Goal: Task Accomplishment & Management: Use online tool/utility

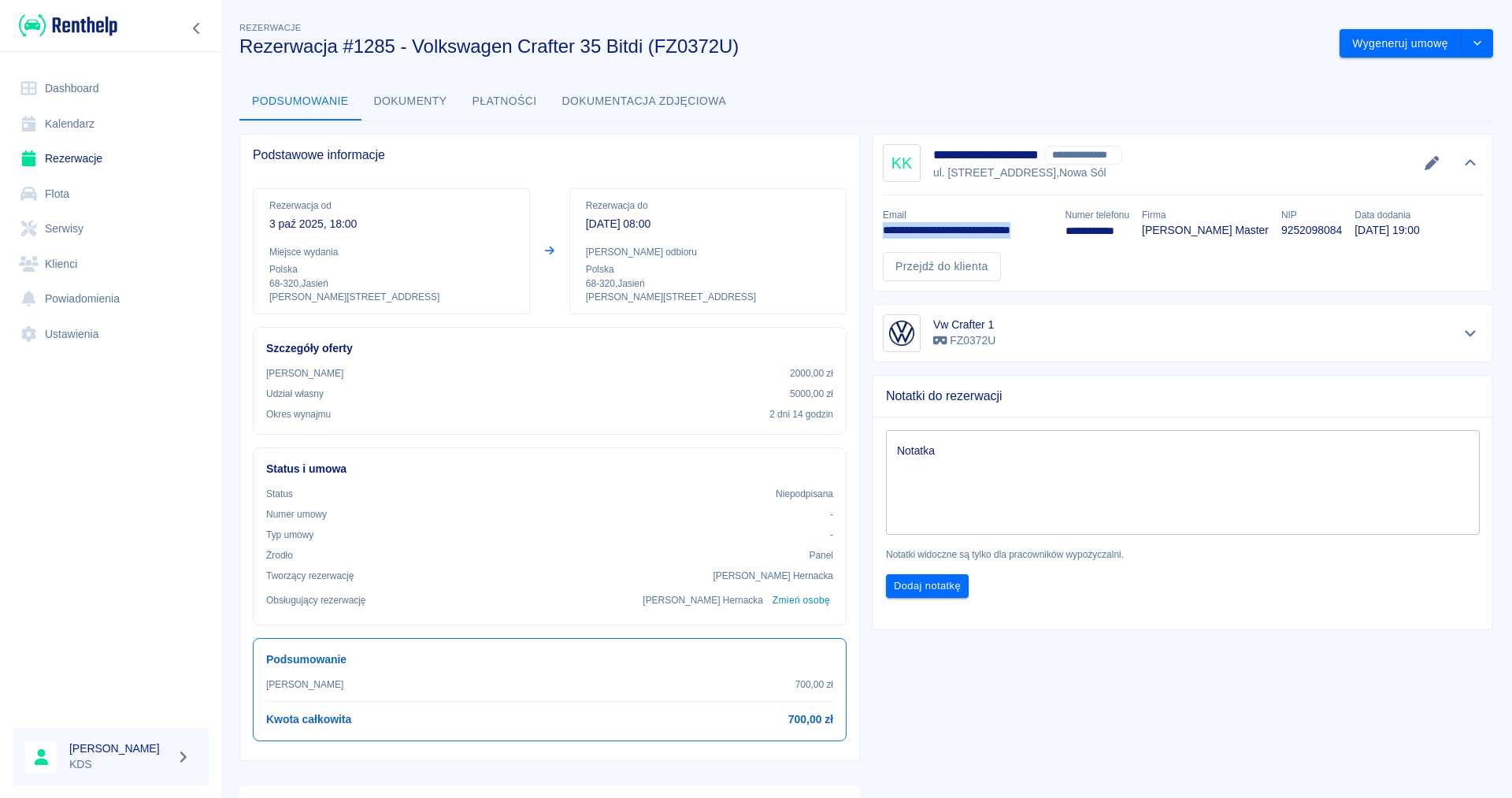
click at [88, 114] on link "Kalendarz" at bounding box center [110, 124] width 196 height 35
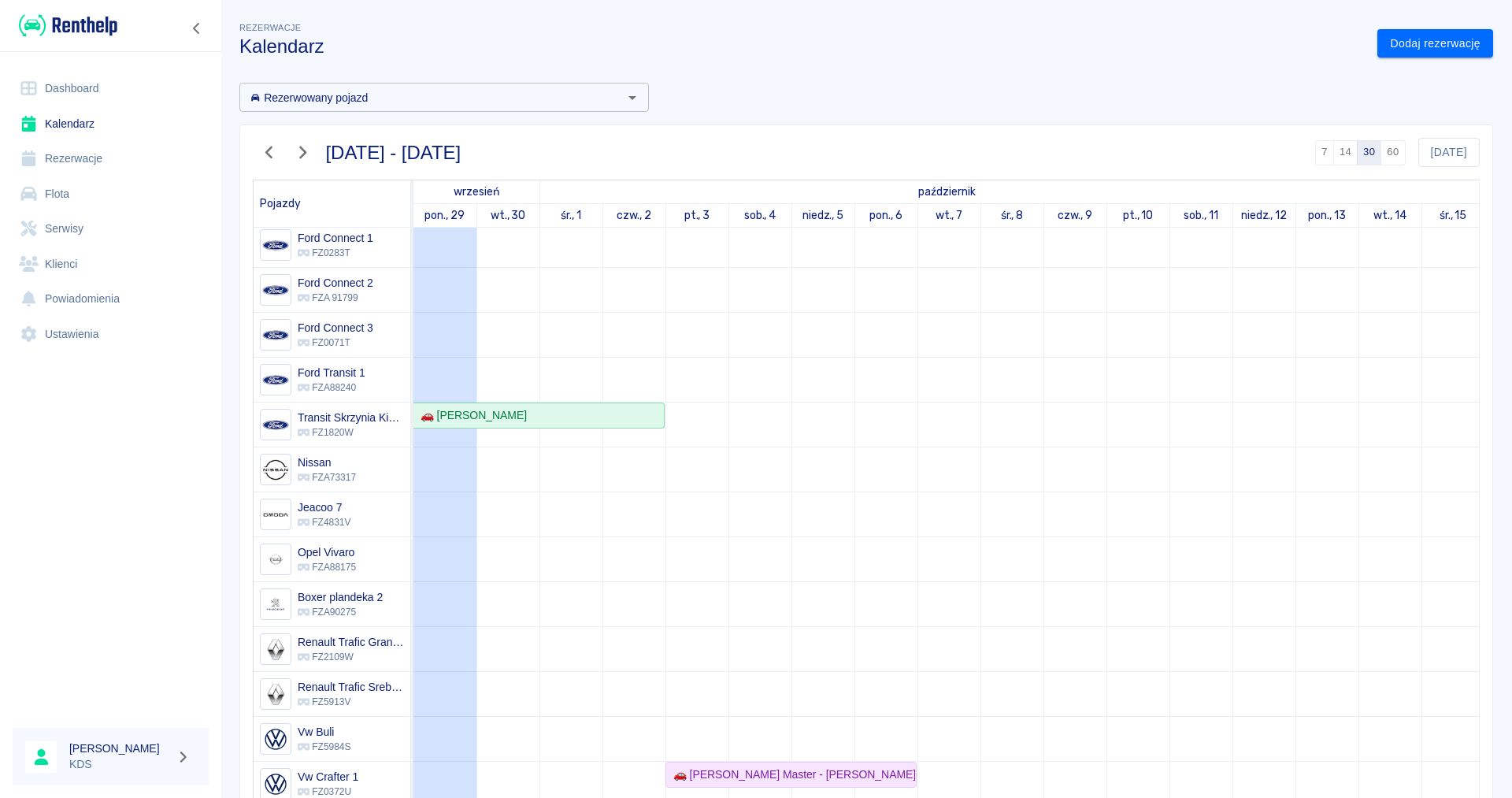
scroll to position [270, 0]
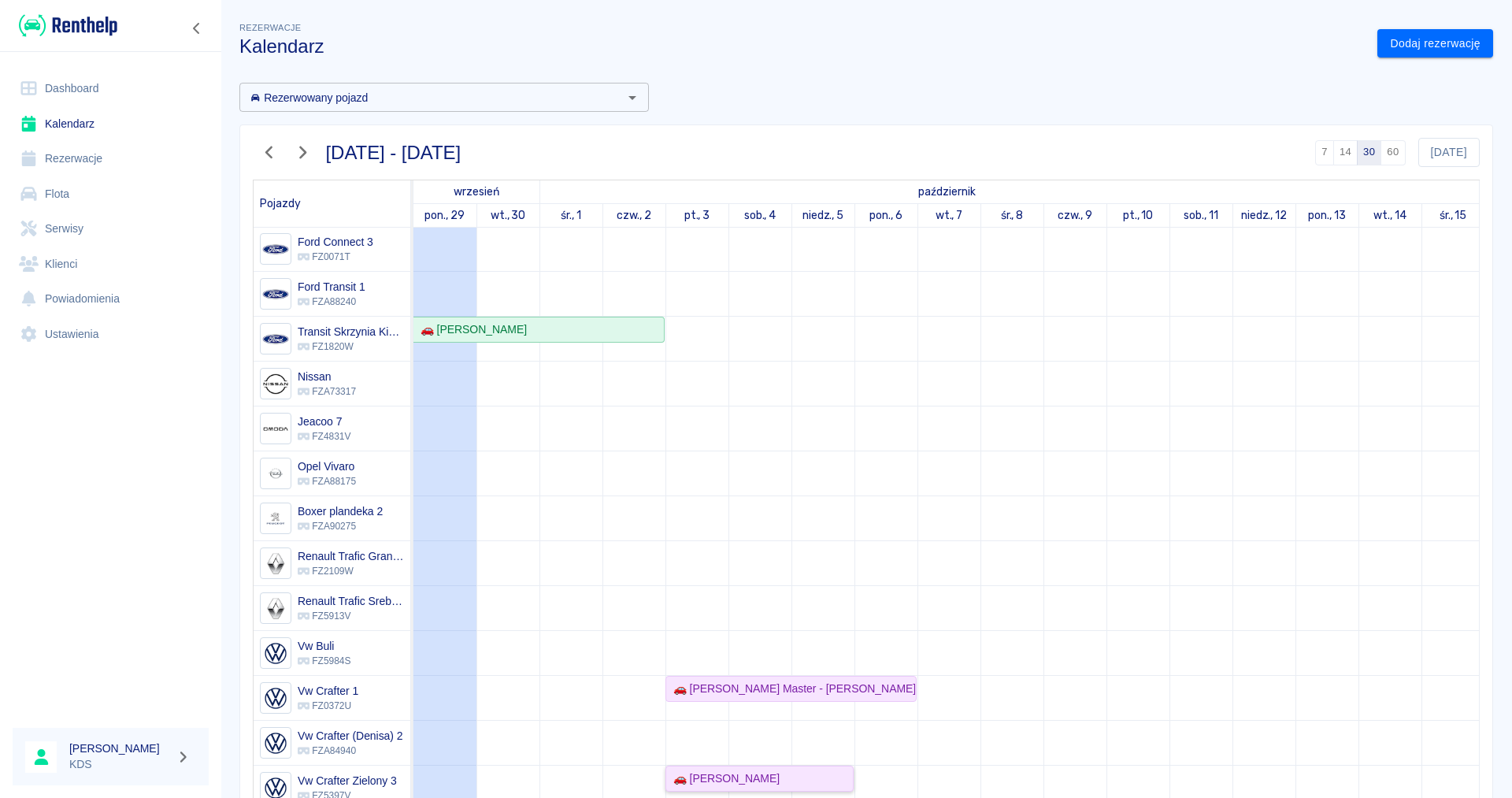
click at [812, 777] on div "🚗 [PERSON_NAME]" at bounding box center [760, 778] width 185 height 17
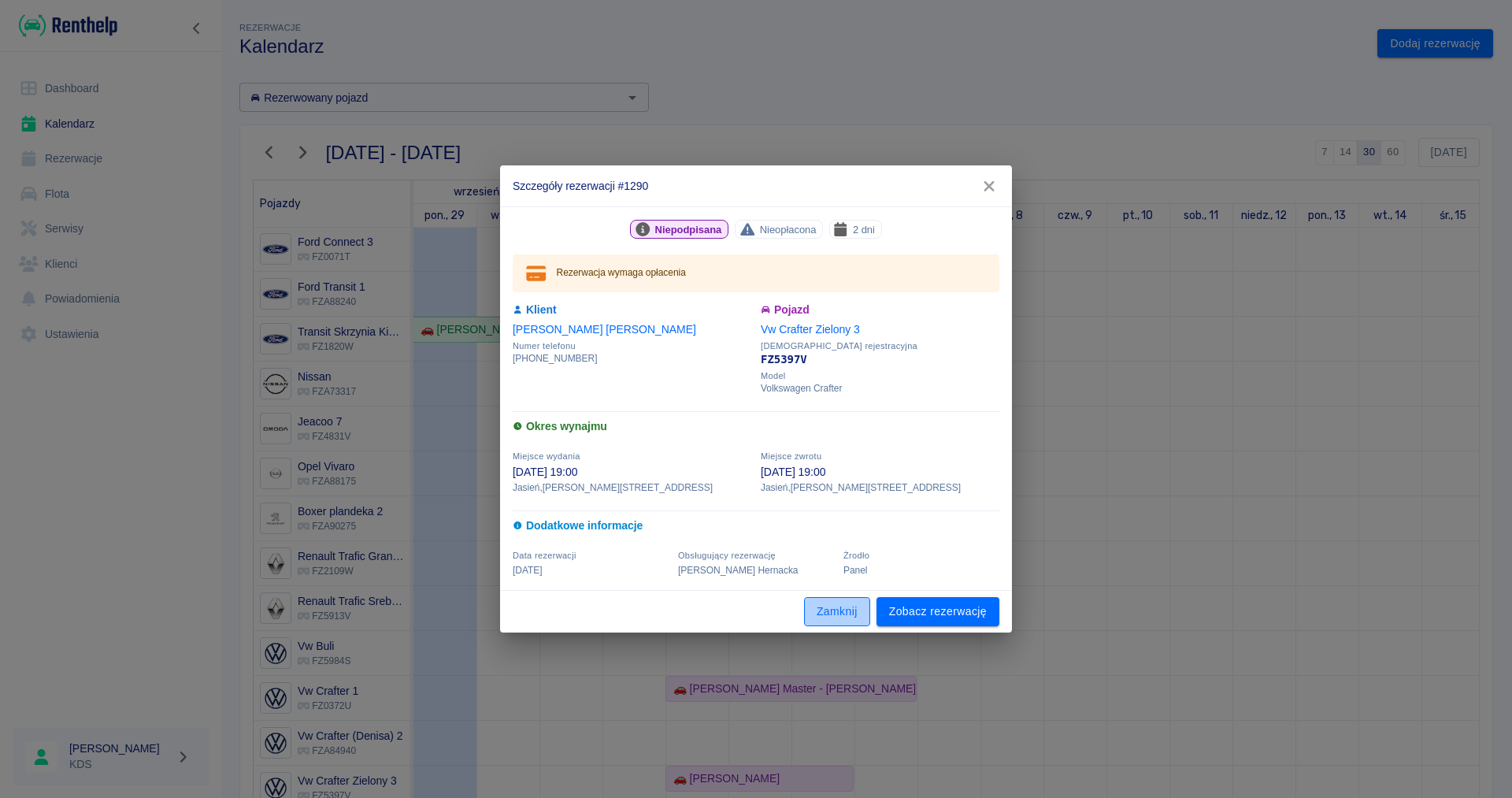
click at [846, 606] on button "Zamknij" at bounding box center [837, 611] width 66 height 29
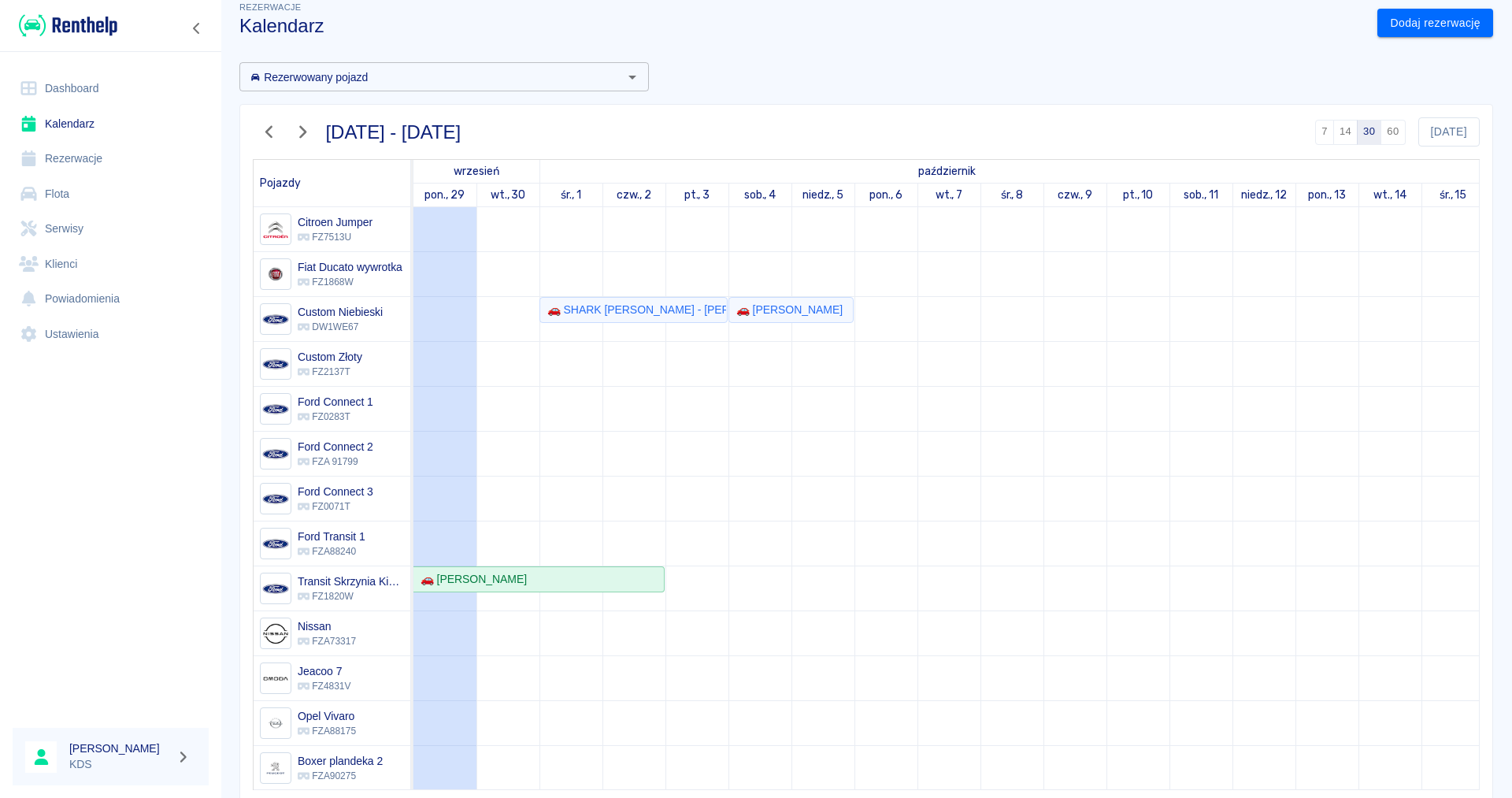
scroll to position [0, 0]
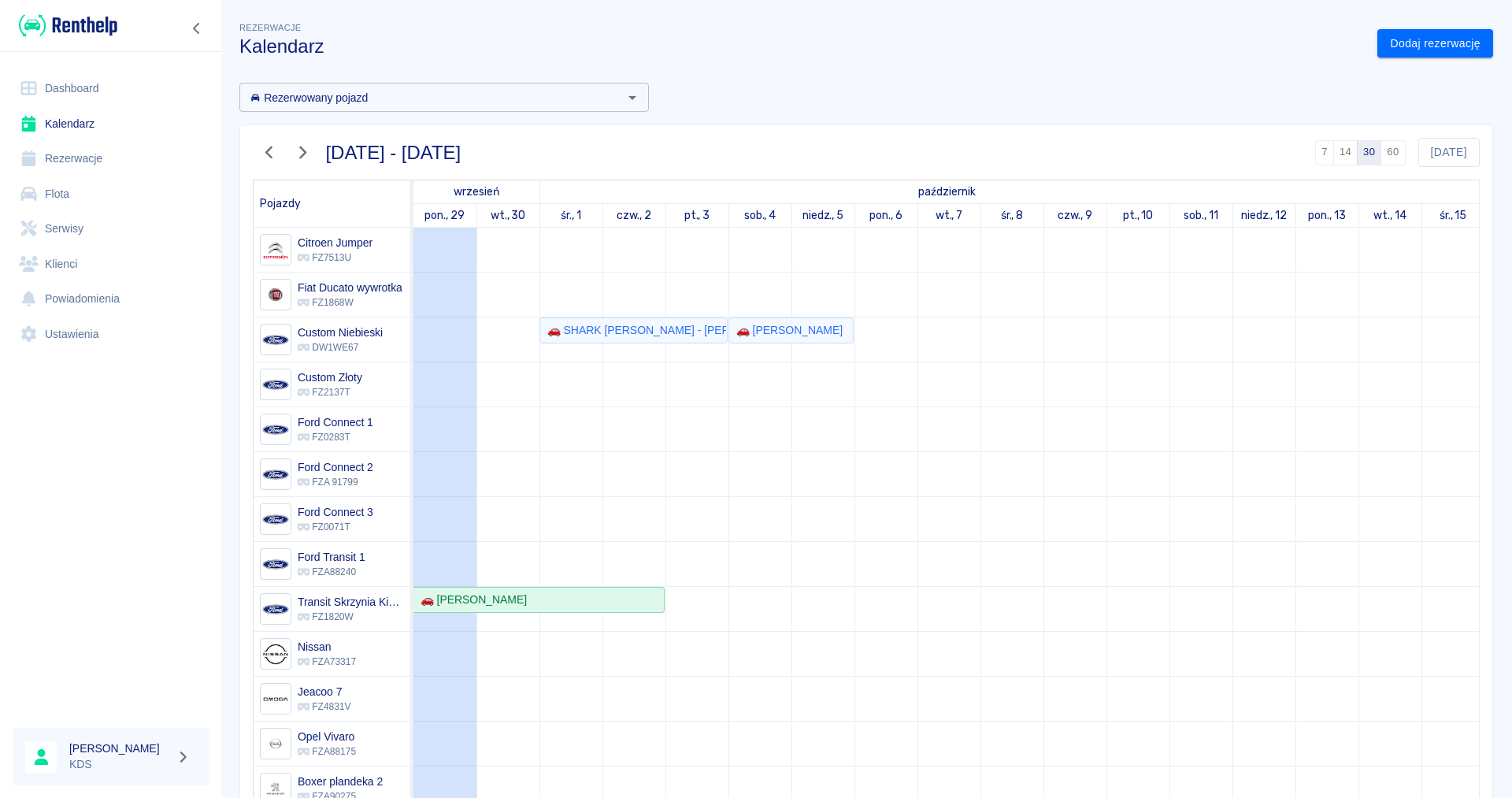
click at [272, 149] on icon "button" at bounding box center [269, 152] width 20 height 17
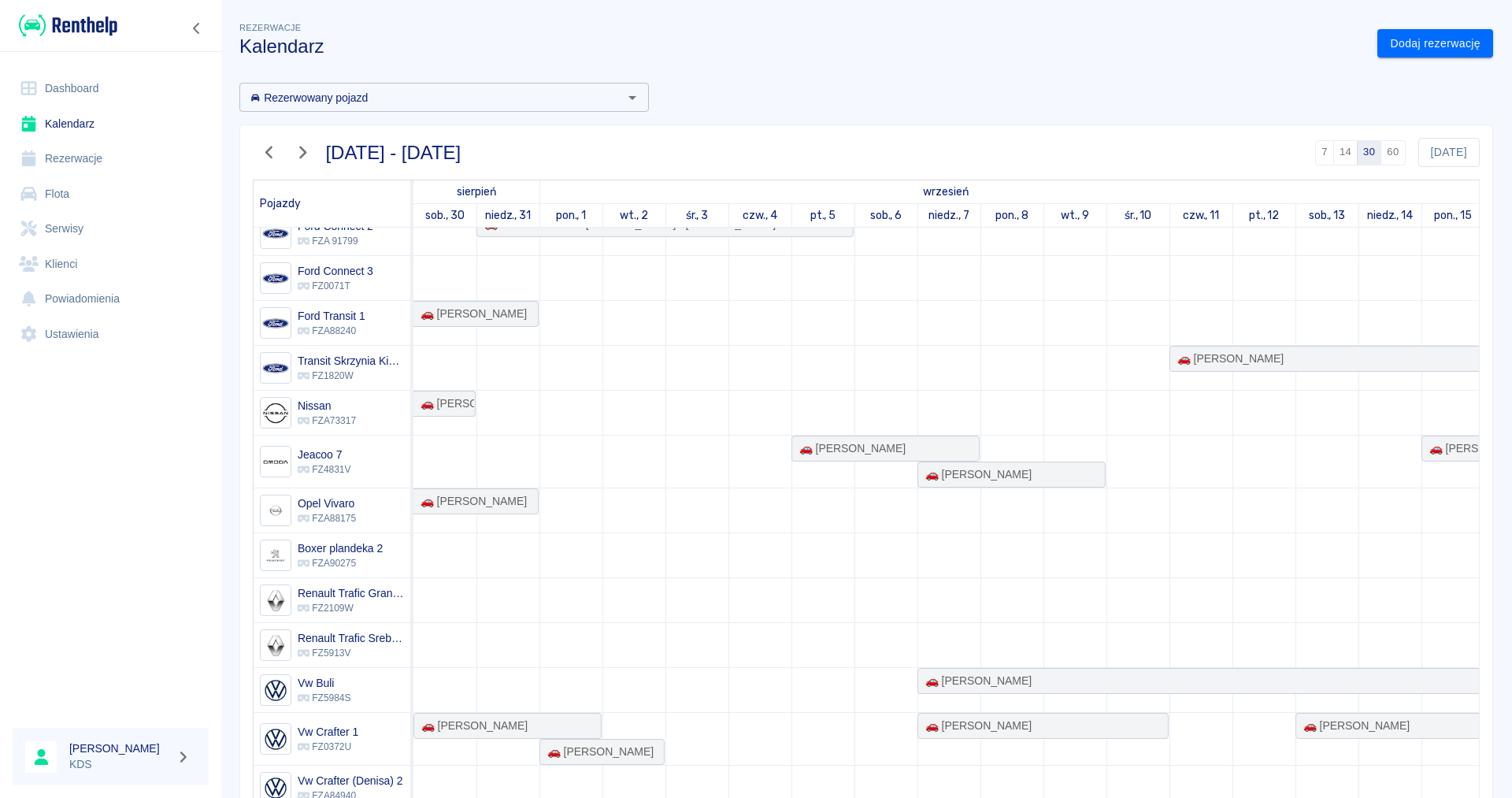
scroll to position [294, 0]
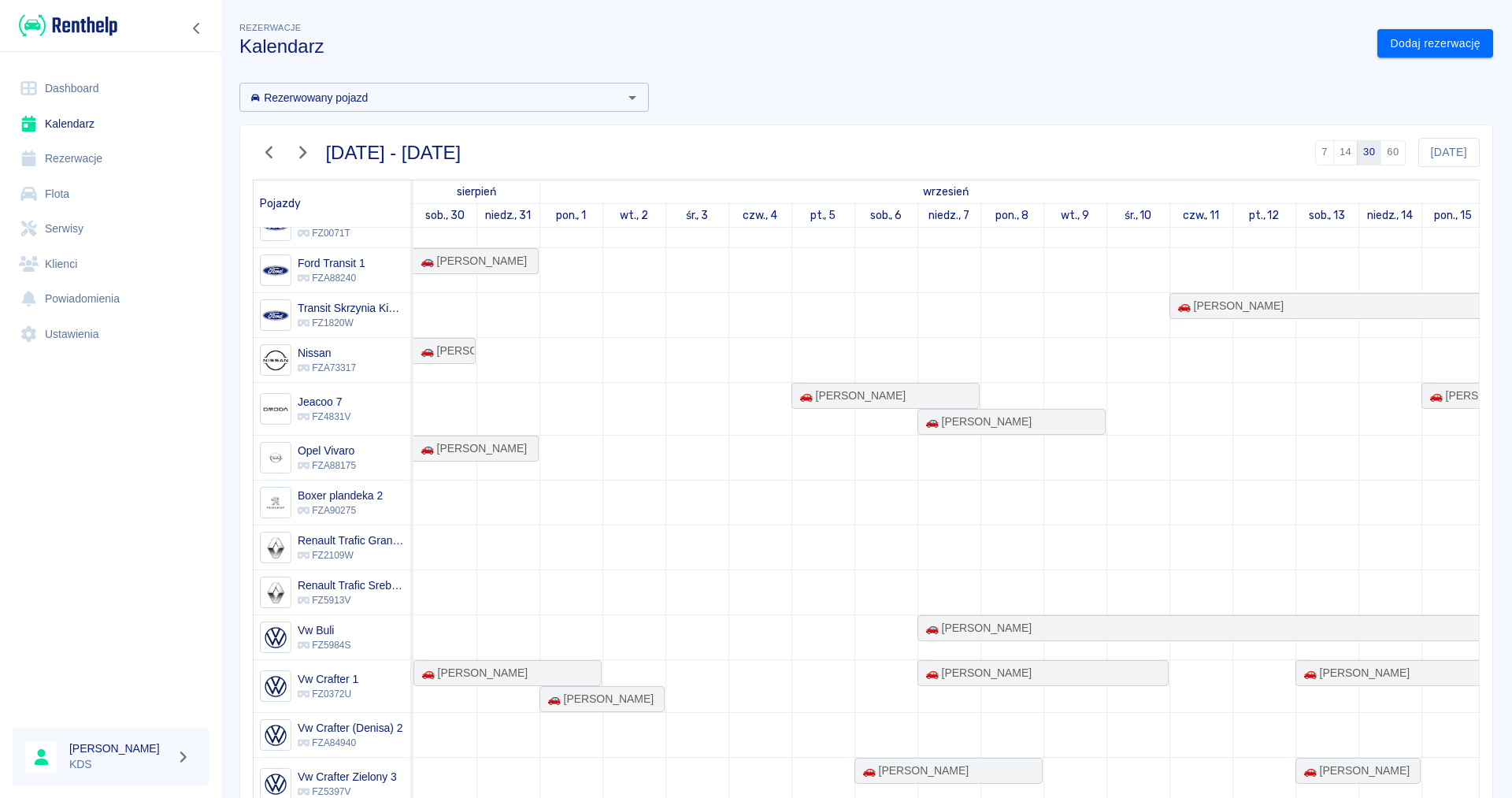
click at [302, 155] on icon "button" at bounding box center [303, 153] width 7 height 12
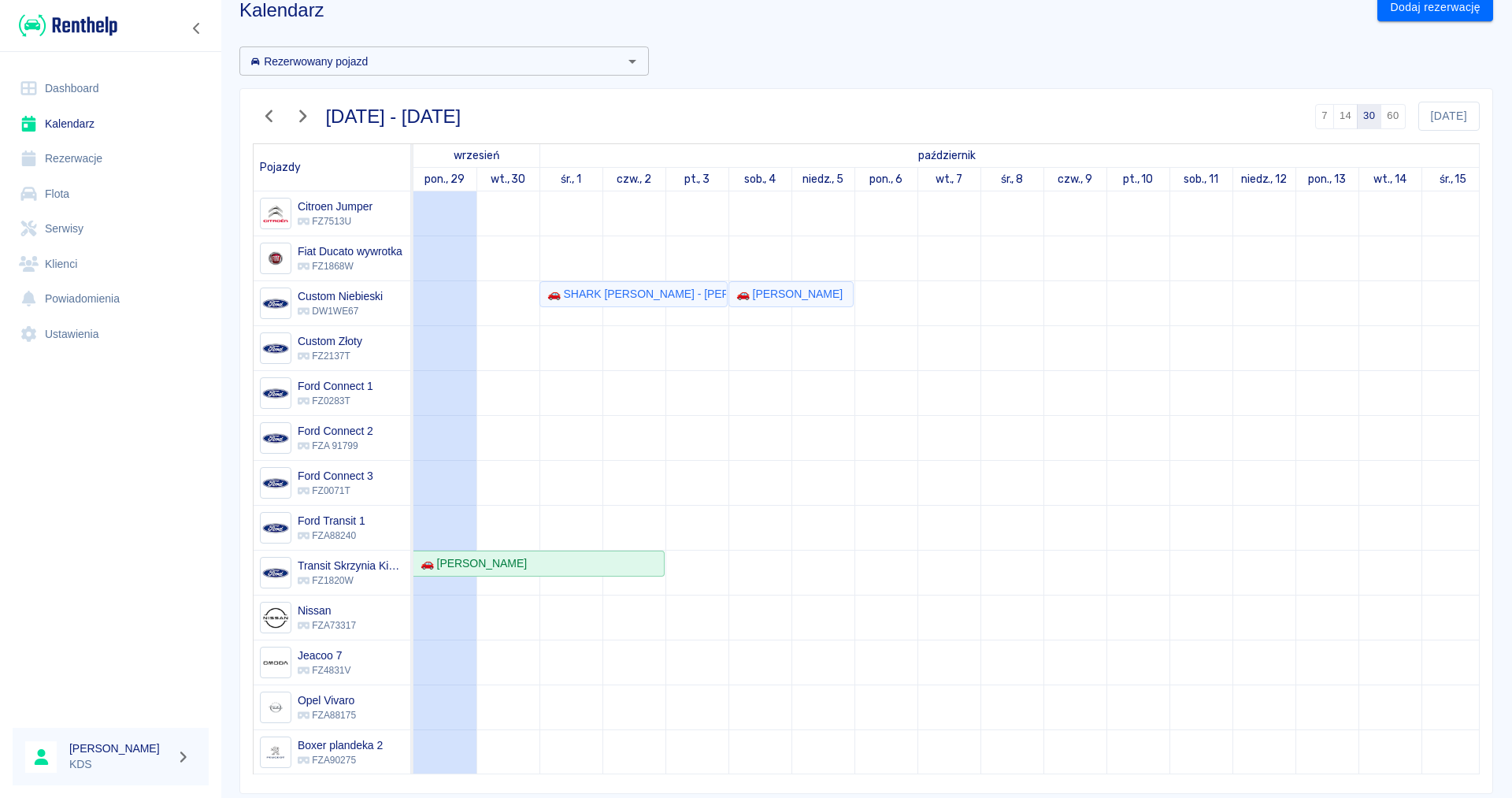
scroll to position [0, 0]
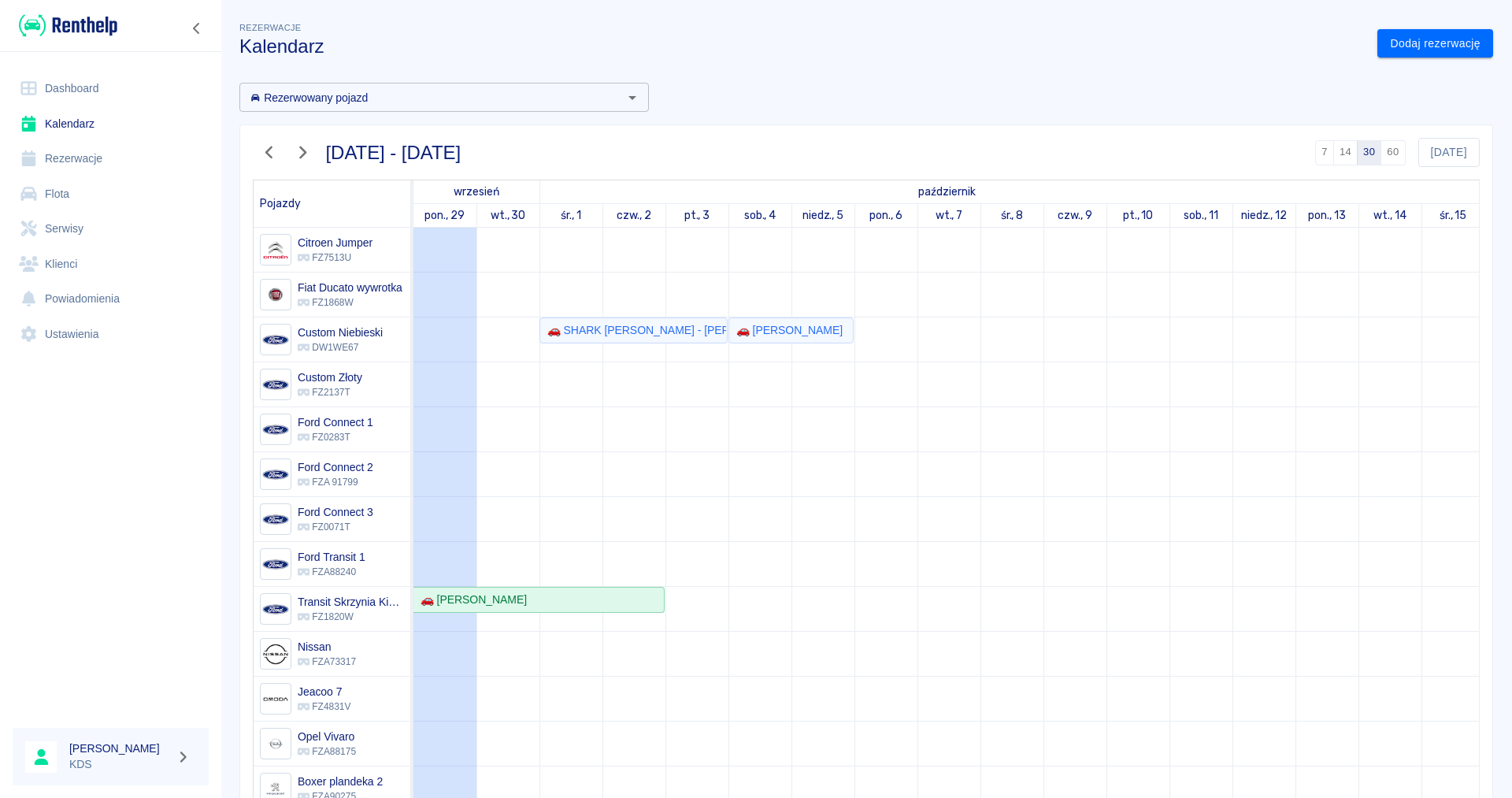
click at [270, 150] on icon "button" at bounding box center [269, 153] width 7 height 12
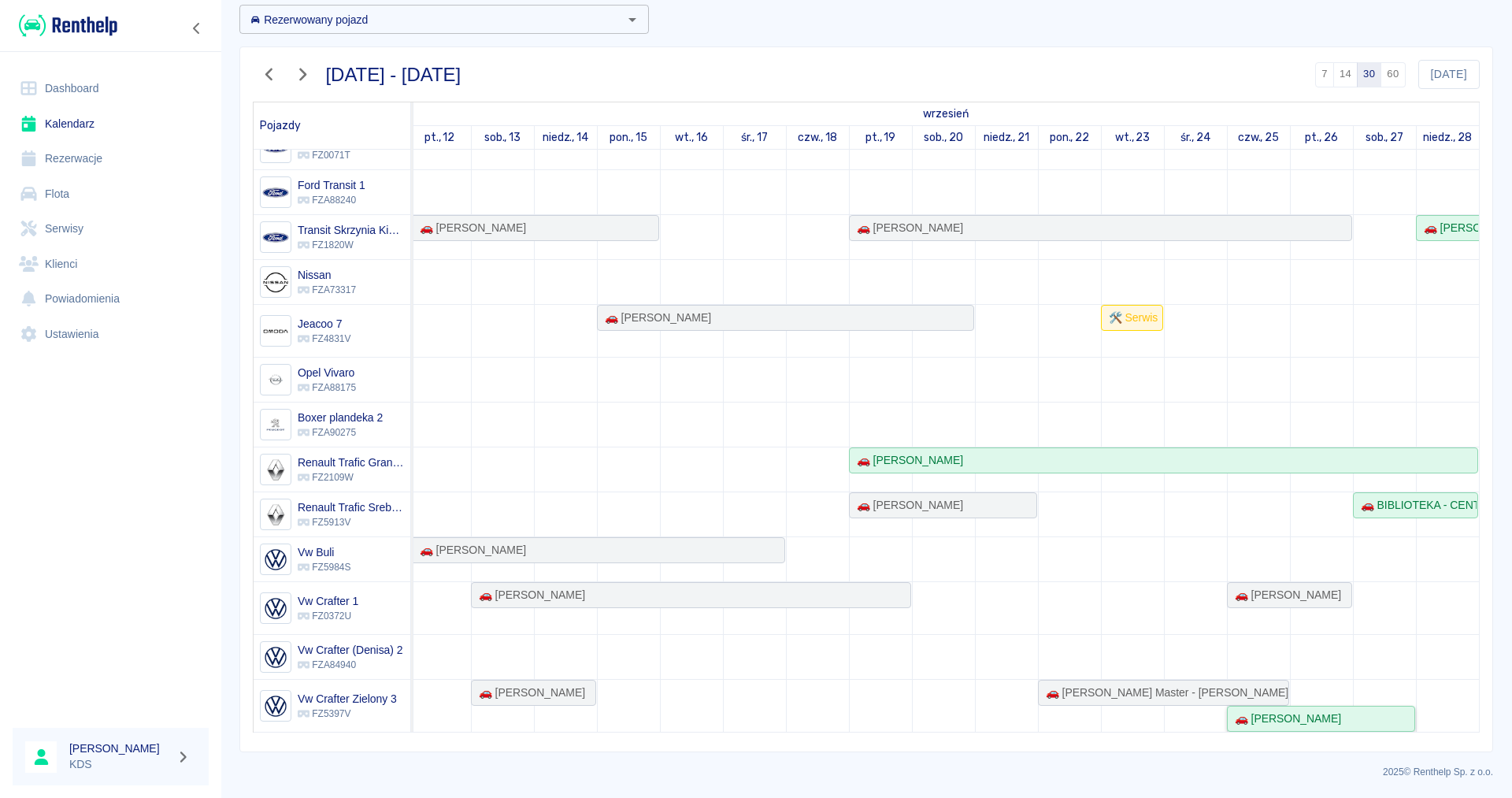
click at [1357, 708] on link "🚗 [PERSON_NAME]" at bounding box center [1321, 719] width 188 height 26
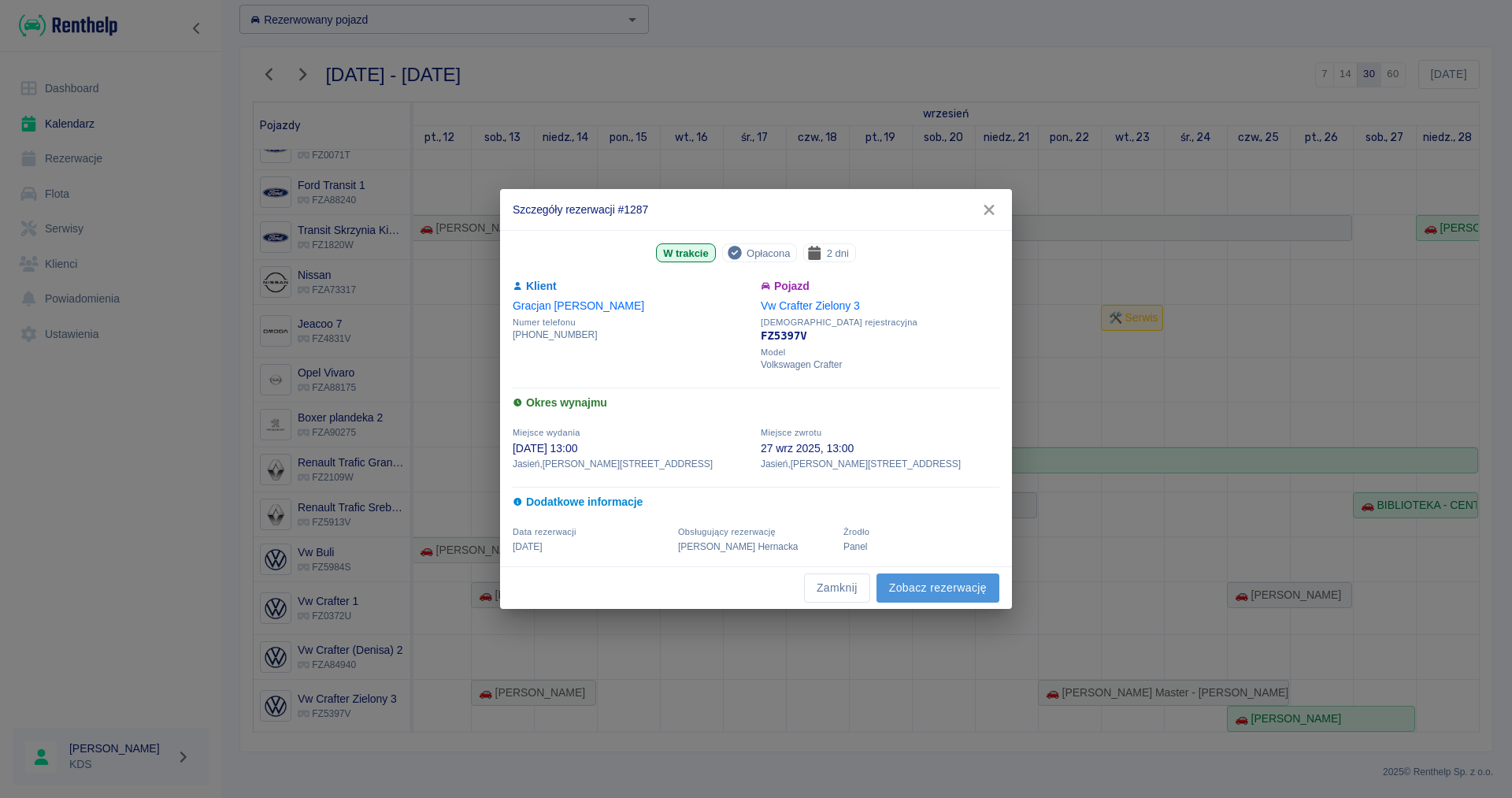
click at [978, 586] on link "Zobacz rezerwację" at bounding box center [938, 587] width 123 height 29
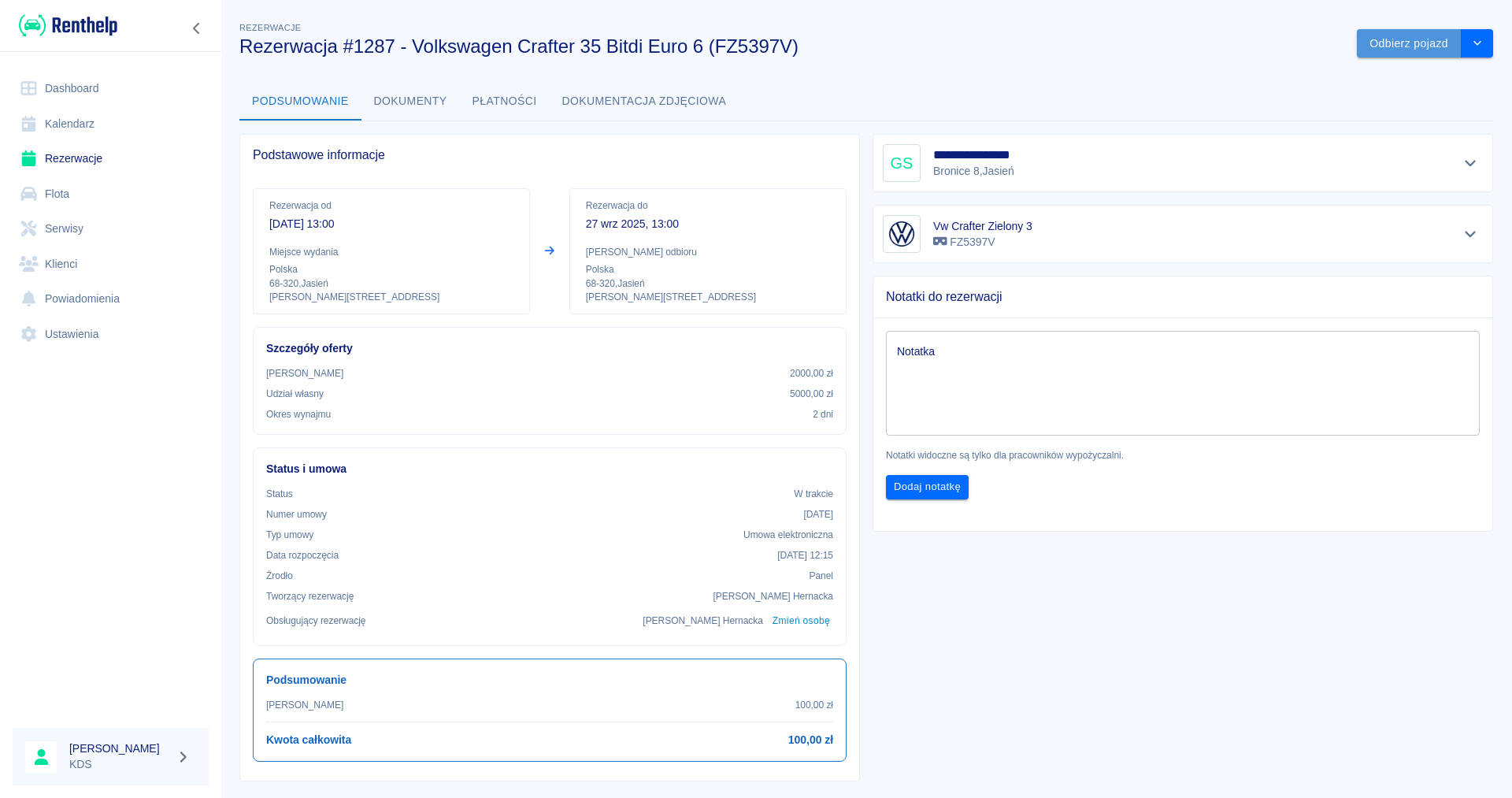
click at [1389, 43] on button "Odbierz pojazd" at bounding box center [1409, 43] width 104 height 29
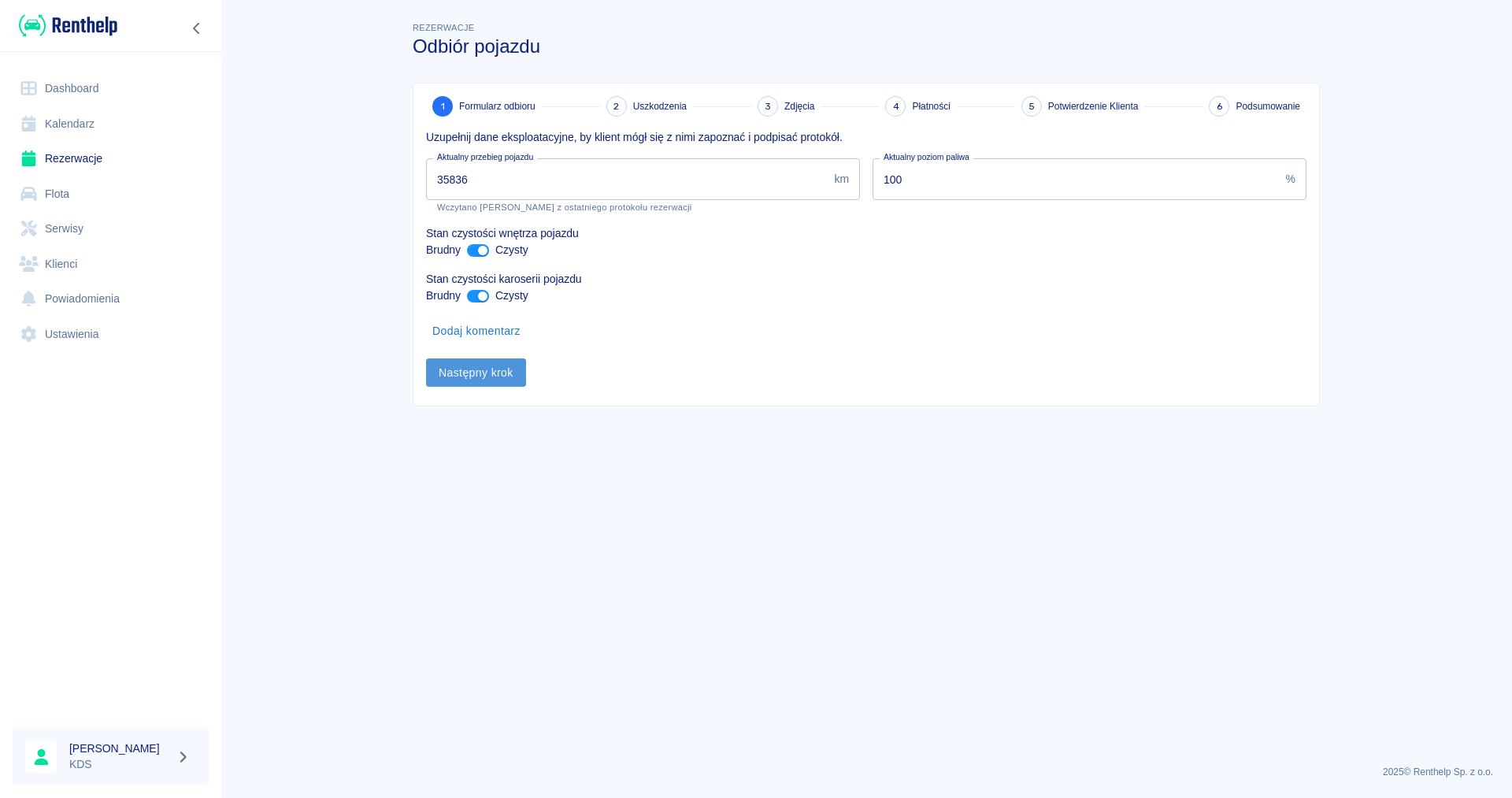
click at [503, 372] on button "Następny krok" at bounding box center [476, 372] width 100 height 29
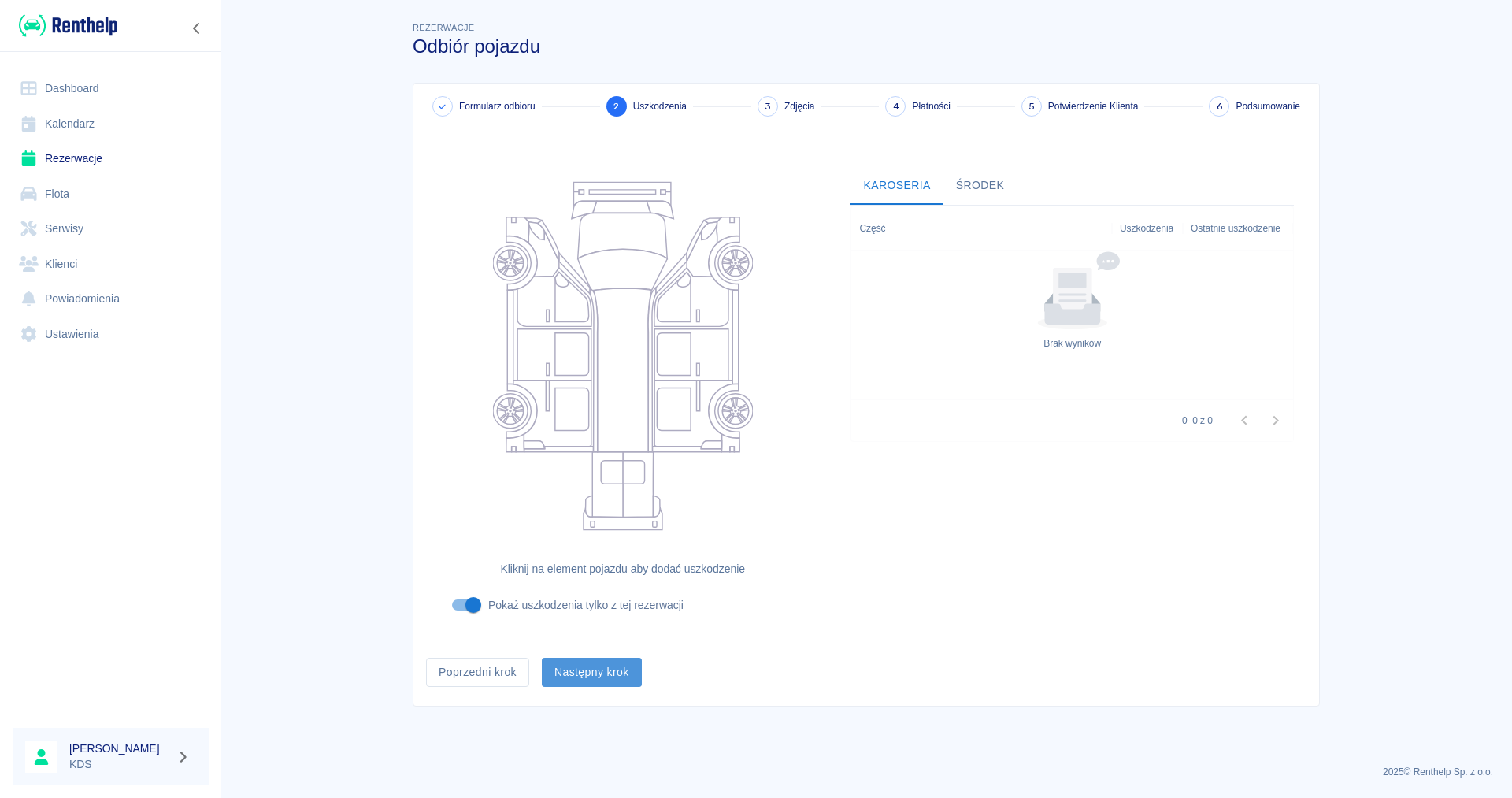
click at [584, 681] on button "Następny krok" at bounding box center [592, 672] width 100 height 29
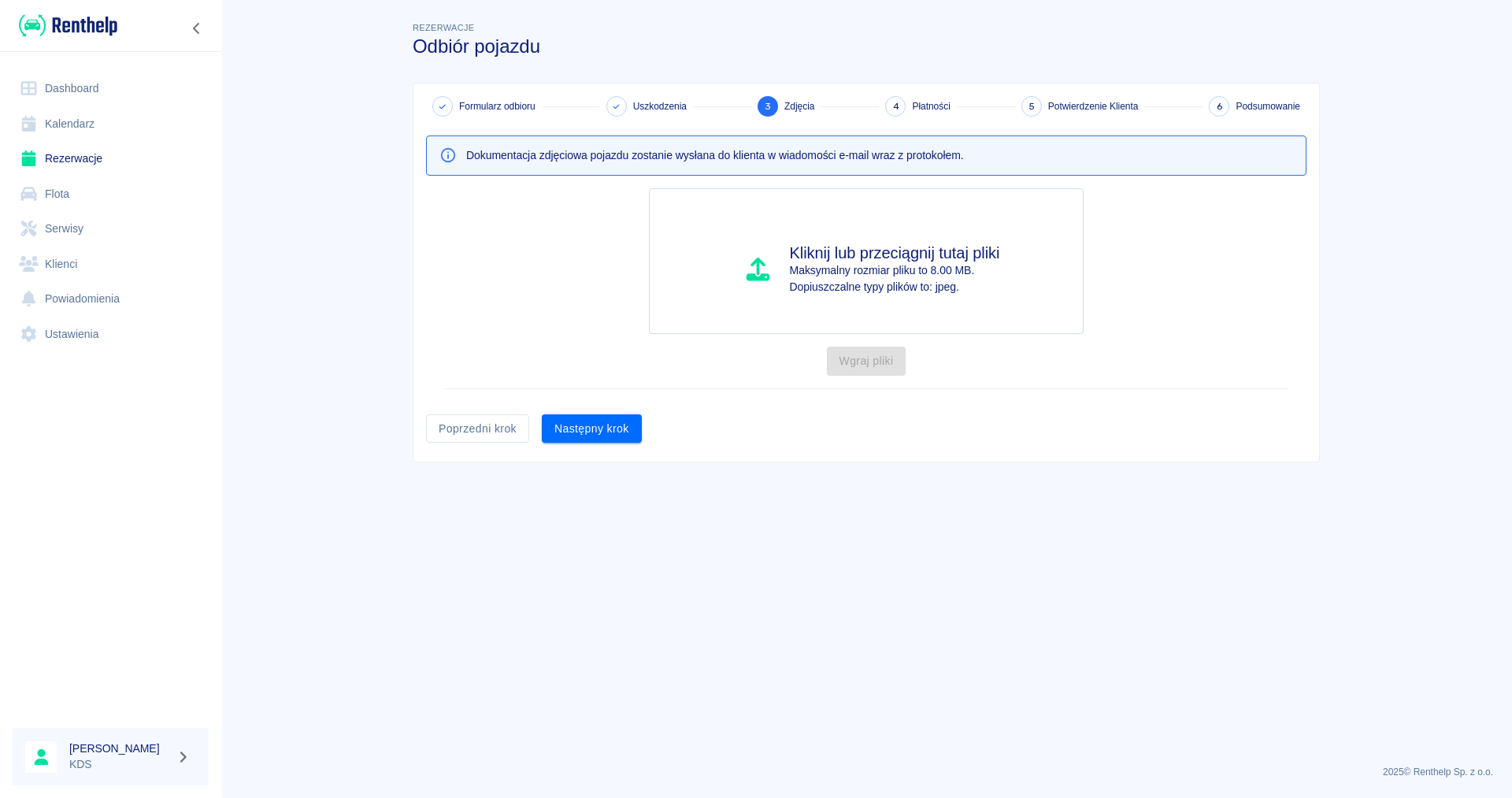
click at [595, 447] on div "Formularz odbioru Uszkodzenia 3 Zdjęcia 4 Płatności 5 Potwierdzenie Klienta 6 P…" at bounding box center [867, 272] width 906 height 378
click at [594, 435] on button "Następny krok" at bounding box center [592, 428] width 100 height 29
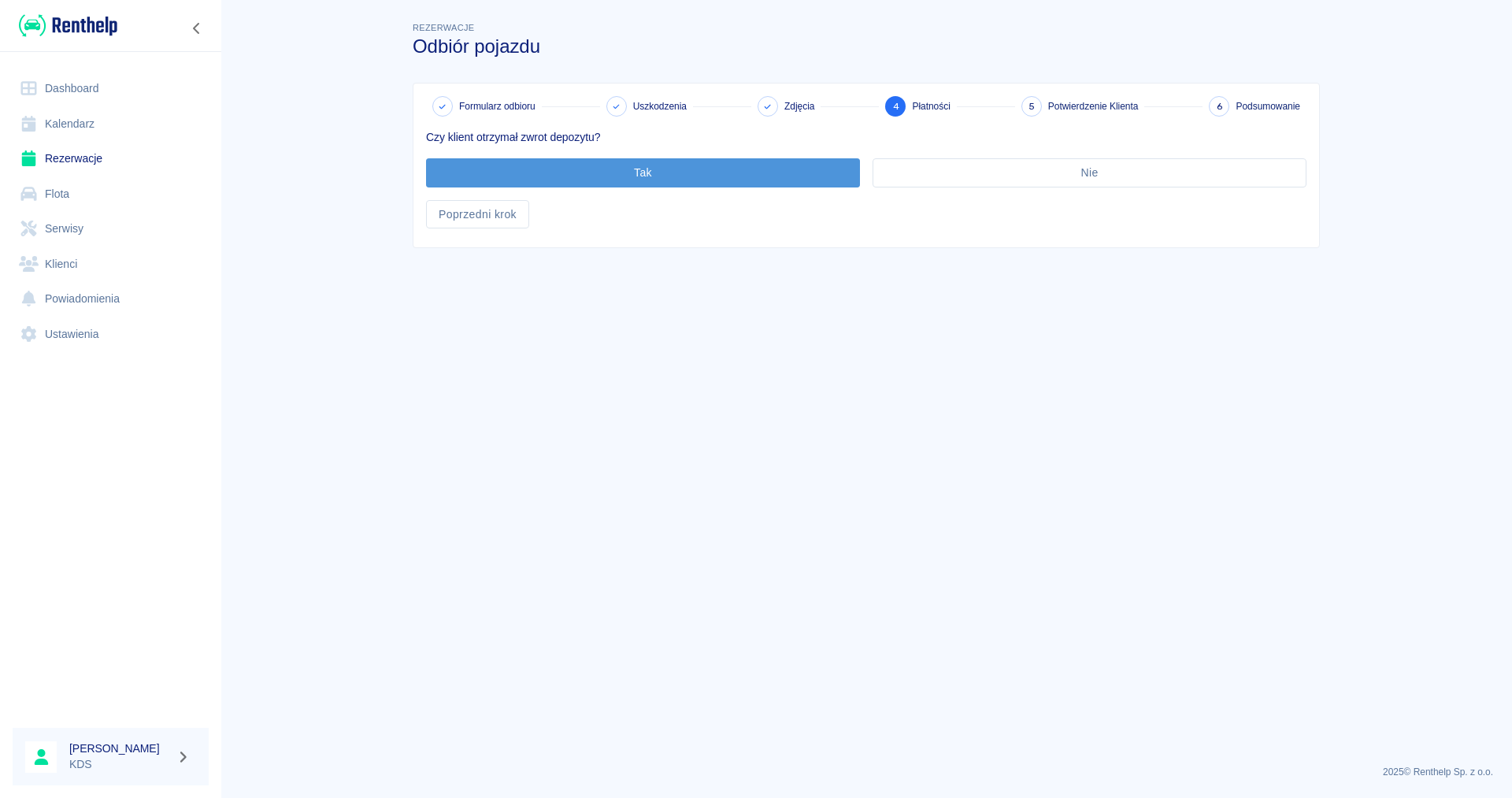
click at [772, 176] on button "Tak" at bounding box center [643, 172] width 434 height 29
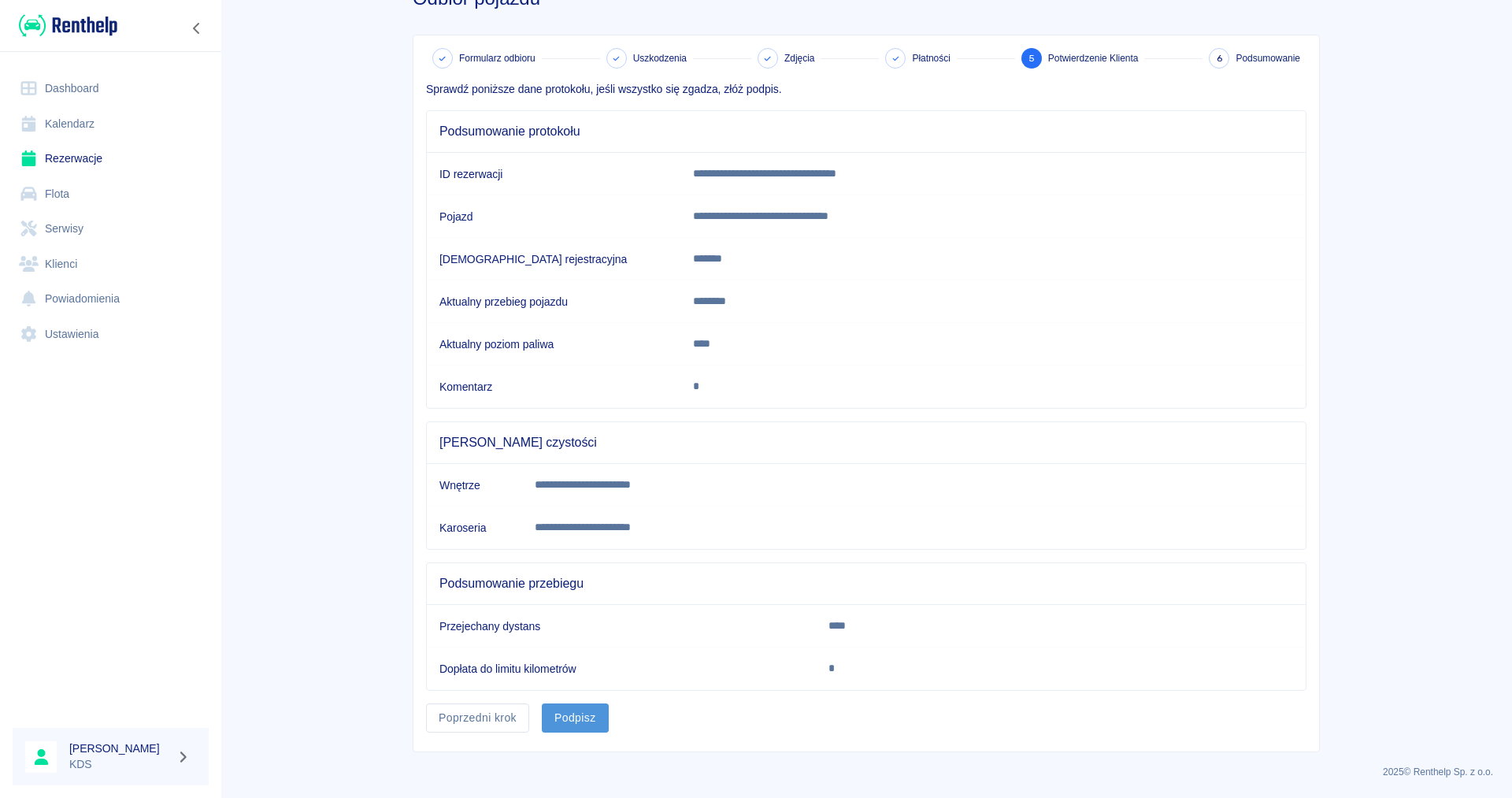
click at [573, 716] on button "Podpisz" at bounding box center [575, 717] width 67 height 29
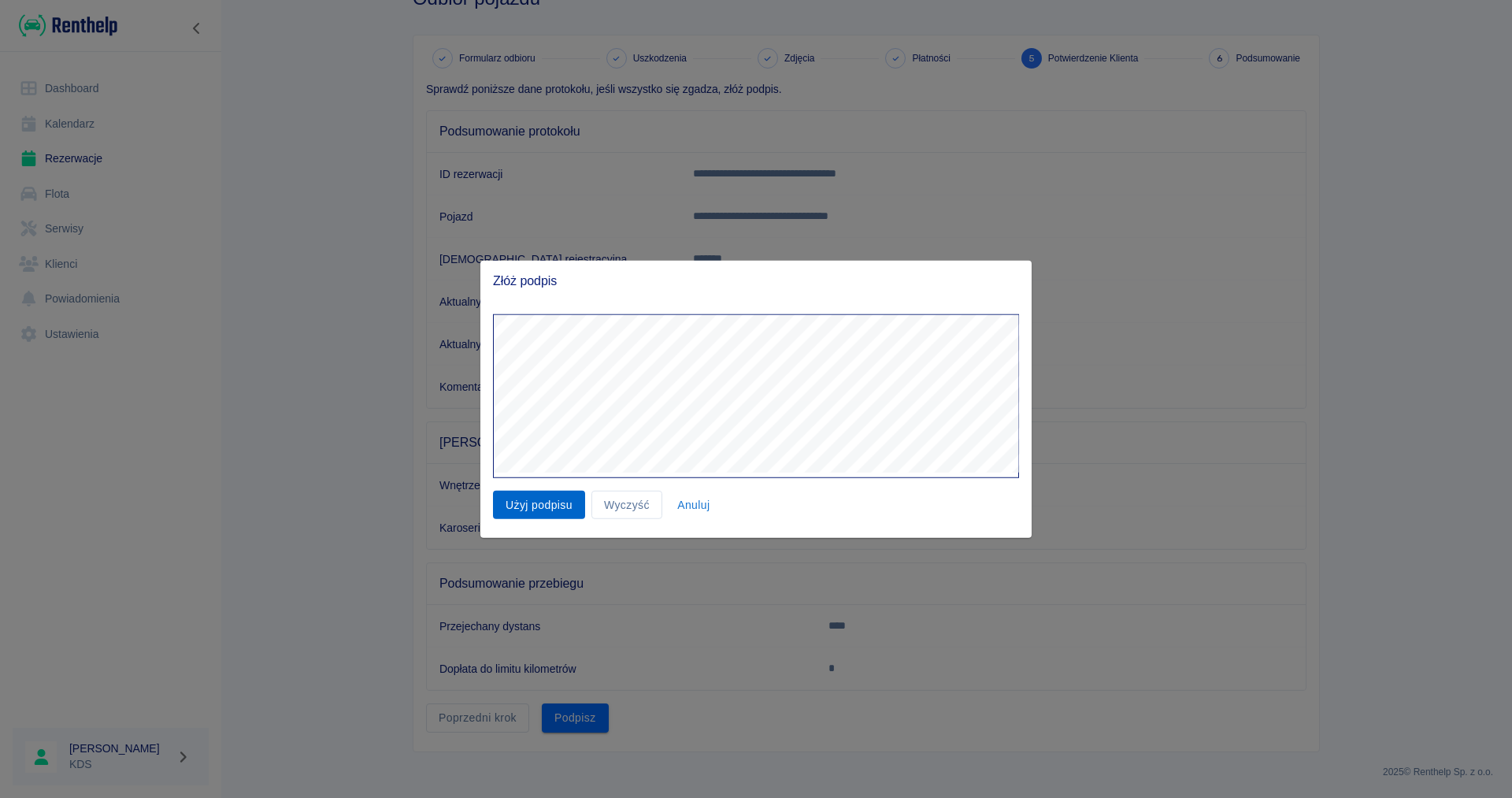
click at [522, 515] on button "Użyj podpisu" at bounding box center [539, 504] width 92 height 29
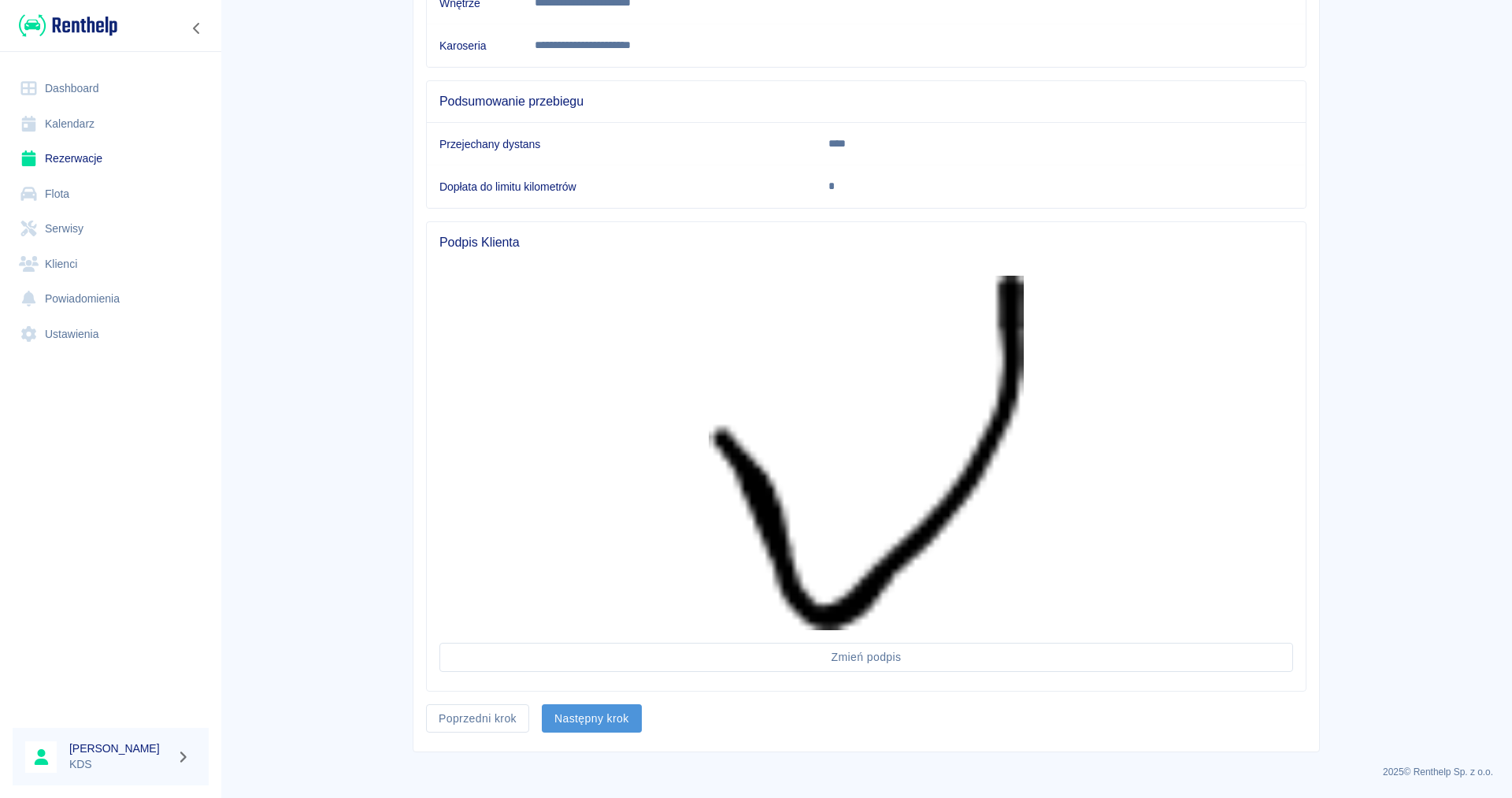
click at [623, 717] on button "Następny krok" at bounding box center [592, 718] width 100 height 29
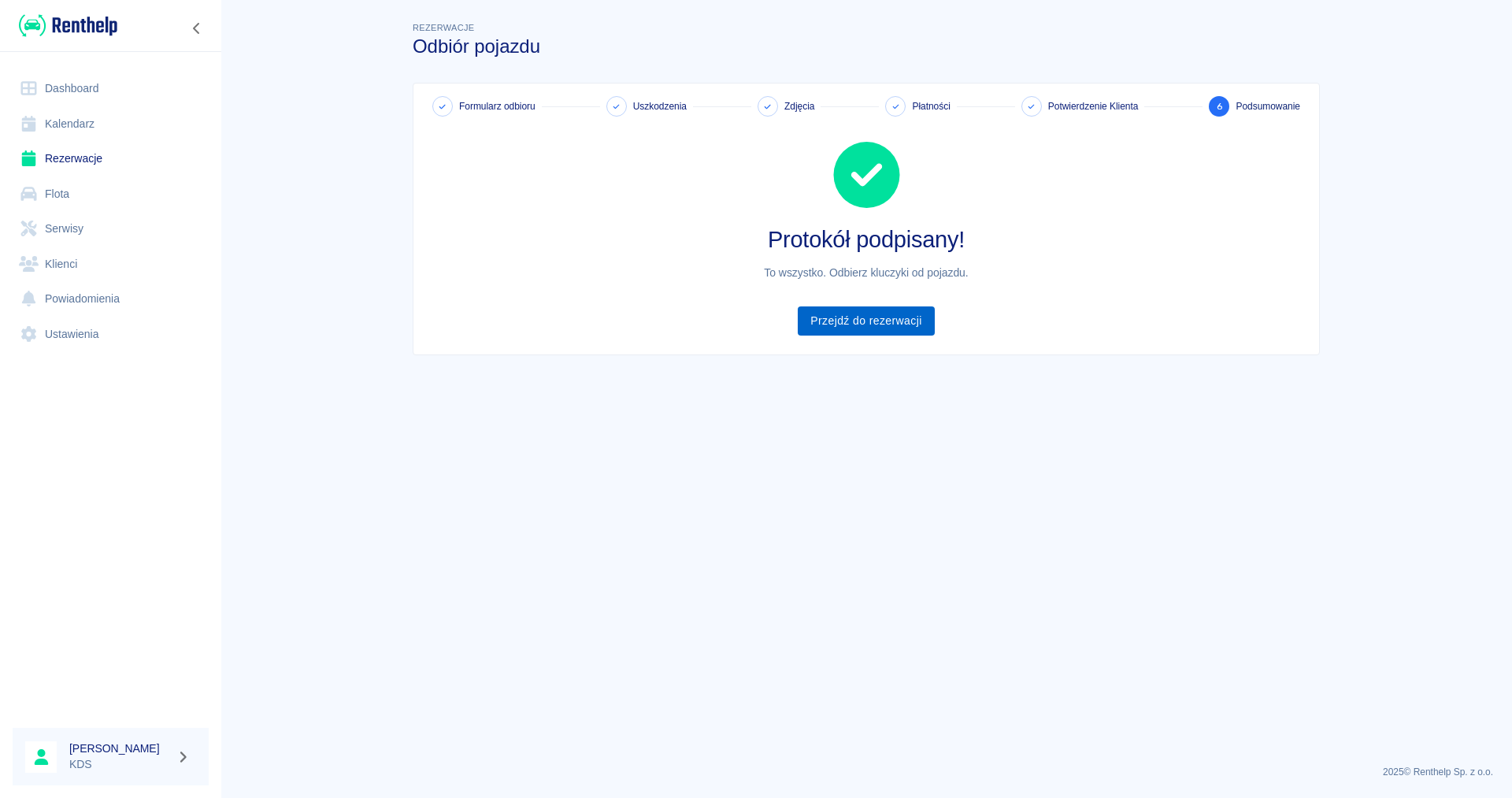
click at [839, 316] on link "Przejdź do rezerwacji" at bounding box center [866, 320] width 136 height 29
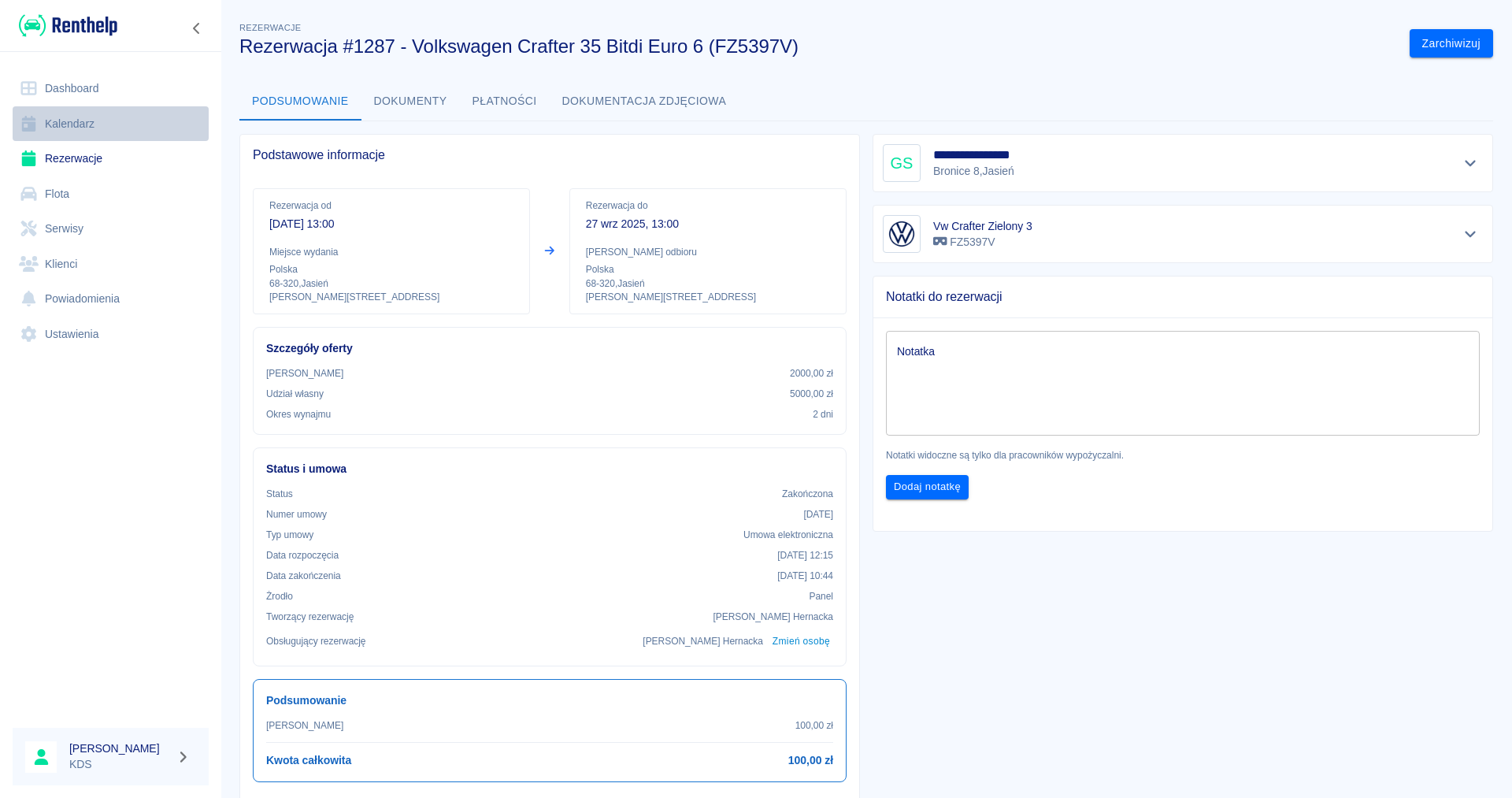
click at [60, 126] on link "Kalendarz" at bounding box center [110, 124] width 196 height 35
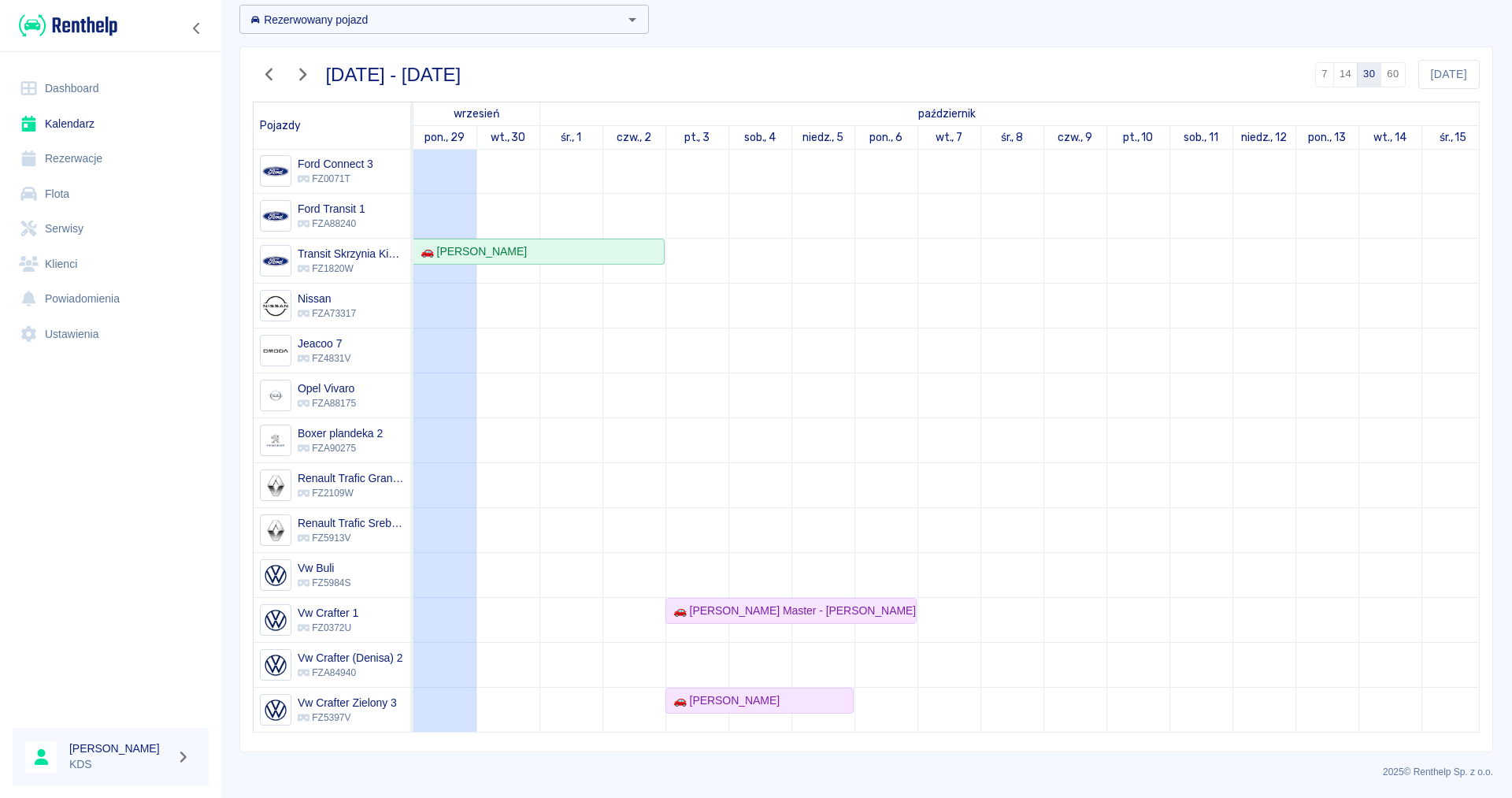
click at [269, 77] on icon "button" at bounding box center [269, 75] width 7 height 12
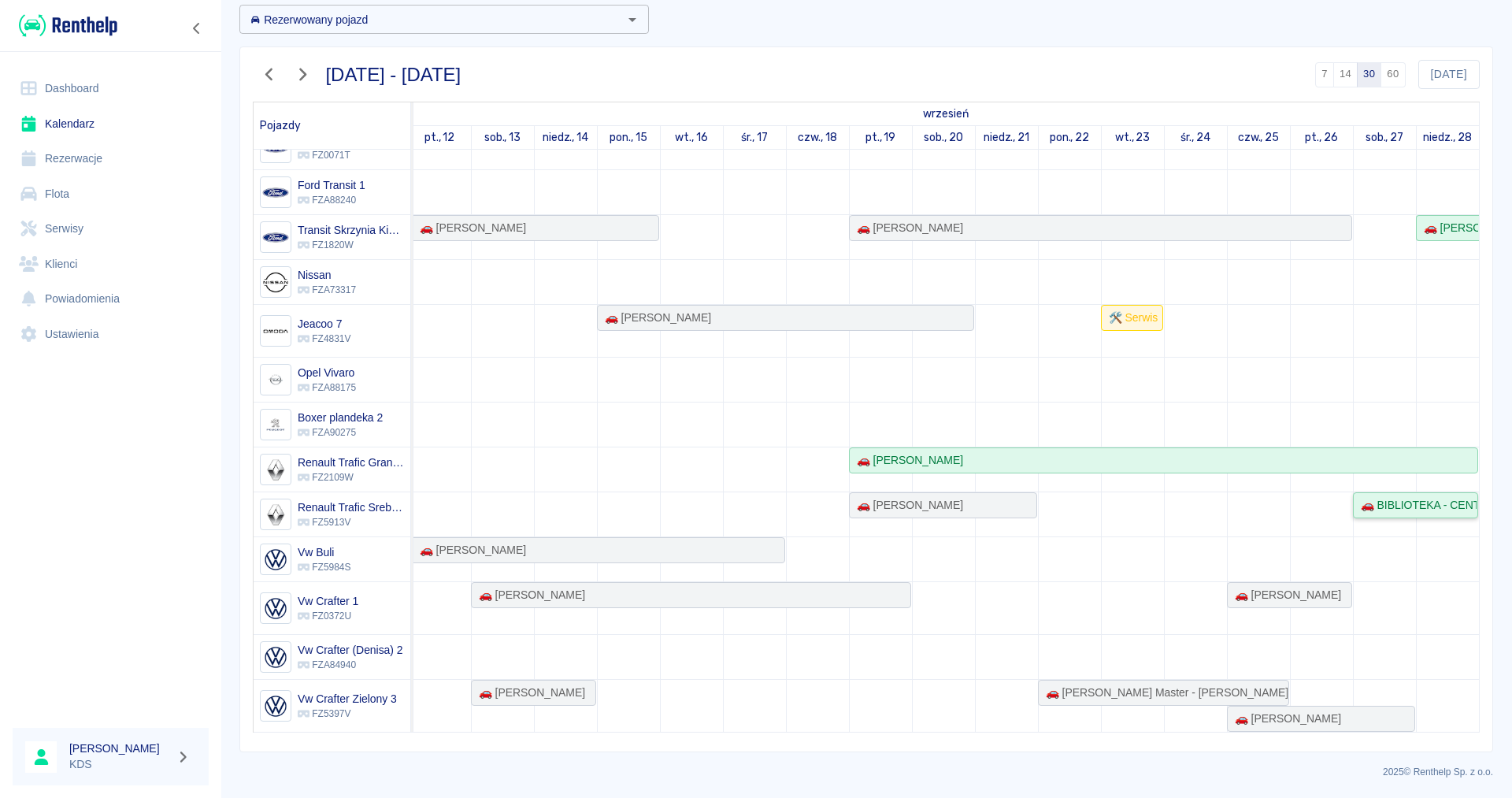
click at [1388, 511] on div "🚗 BIBLIOTEKA - CENTRUM KULTURY W JASIENIU - [PERSON_NAME]" at bounding box center [1415, 505] width 122 height 17
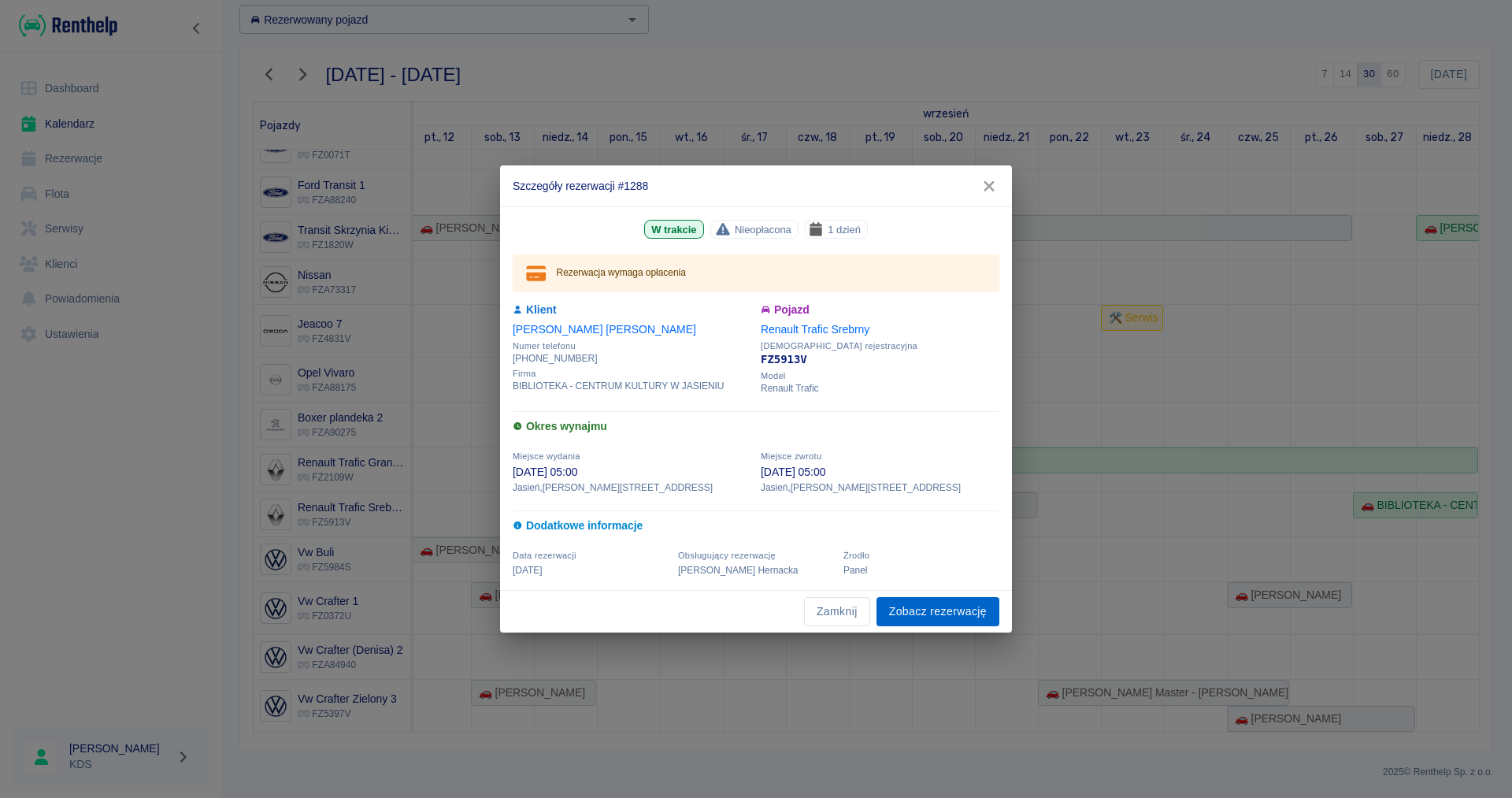
click at [942, 619] on link "Zobacz rezerwację" at bounding box center [938, 611] width 123 height 29
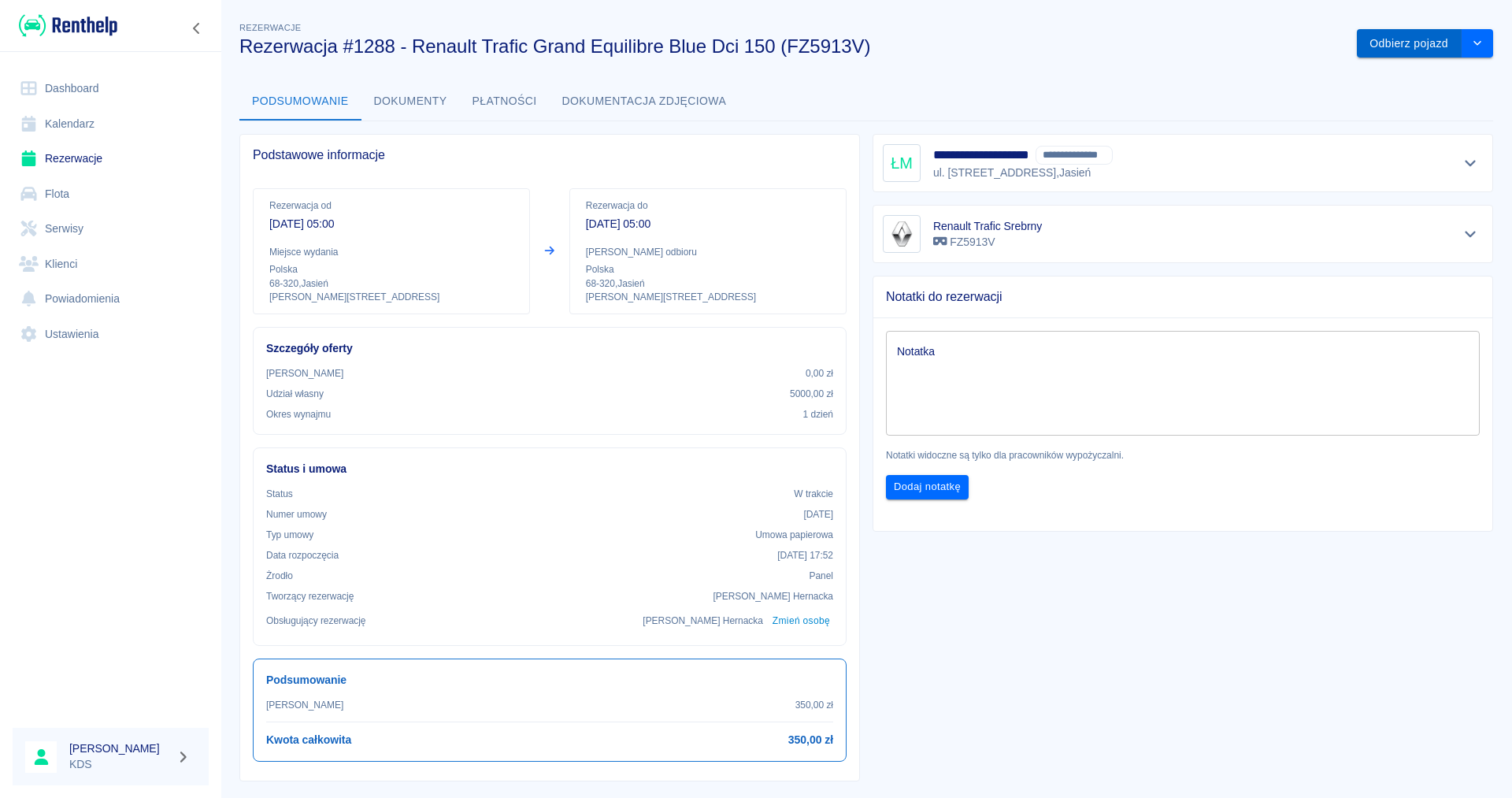
click at [1389, 40] on button "Odbierz pojazd" at bounding box center [1409, 43] width 104 height 29
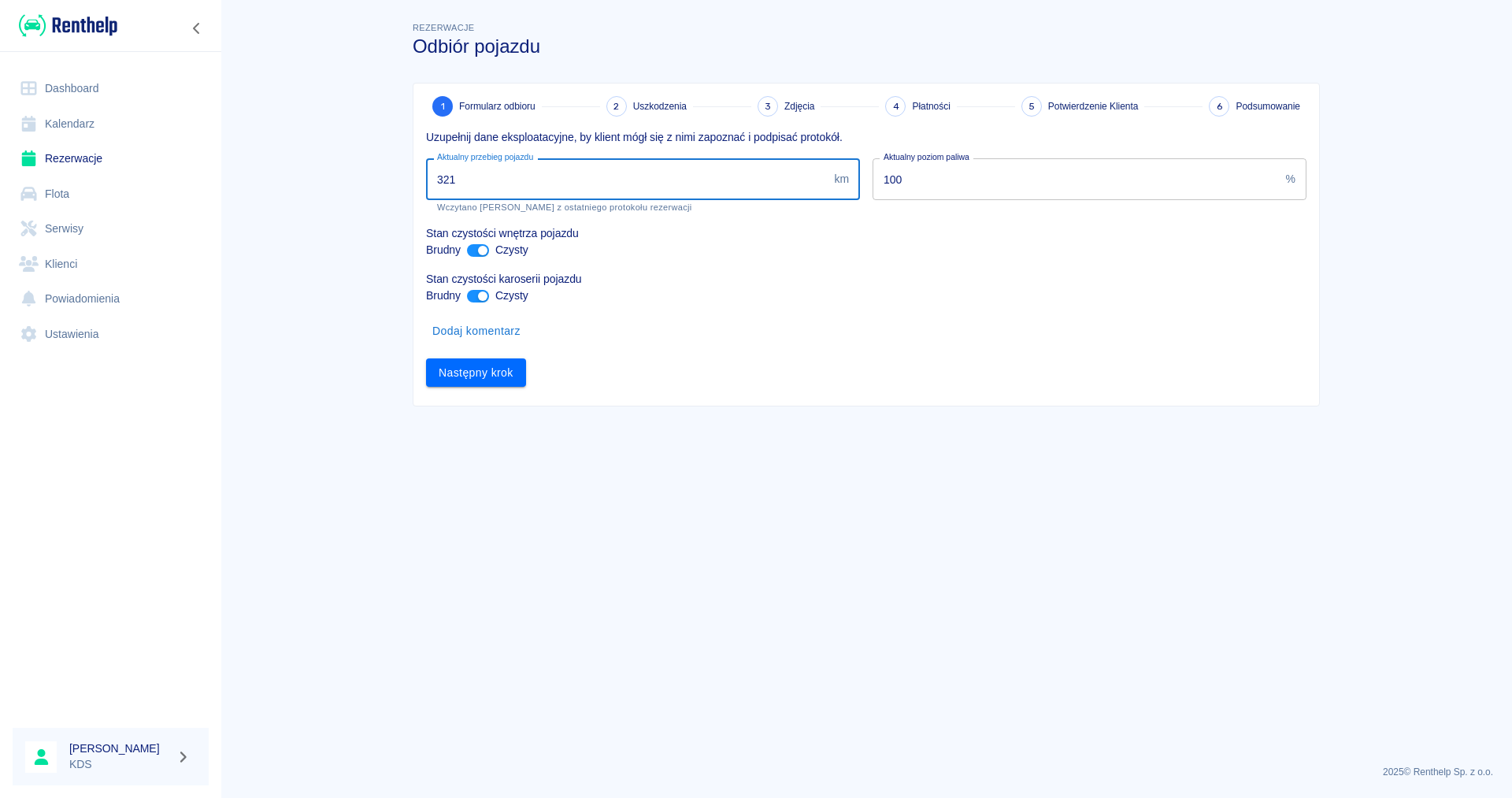
drag, startPoint x: 501, startPoint y: 180, endPoint x: 194, endPoint y: 120, distance: 312.8
click at [426, 164] on input "321" at bounding box center [626, 179] width 401 height 42
type input "1693"
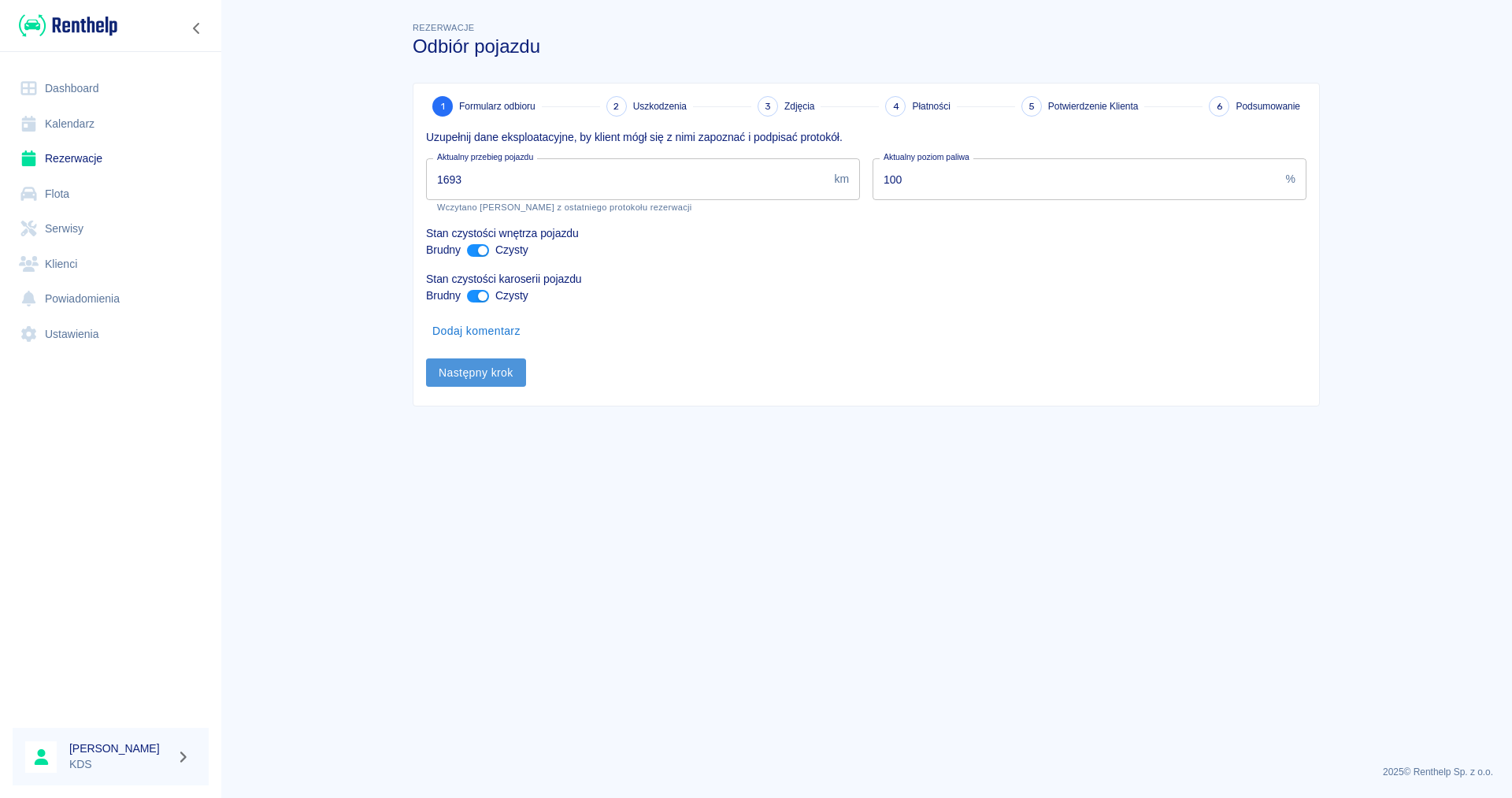
click at [493, 372] on button "Następny krok" at bounding box center [476, 372] width 100 height 29
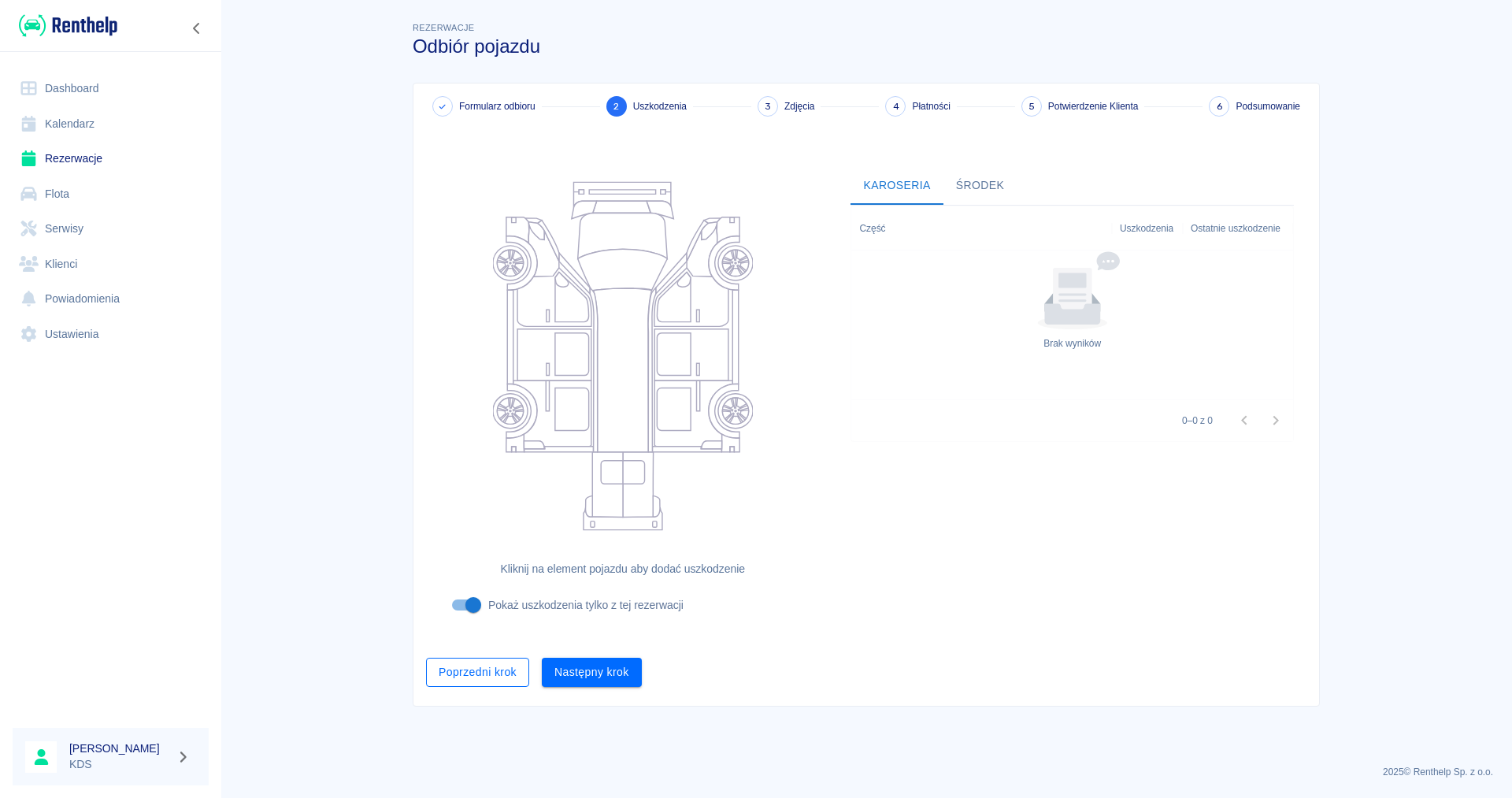
click at [486, 677] on button "Poprzedni krok" at bounding box center [478, 672] width 104 height 29
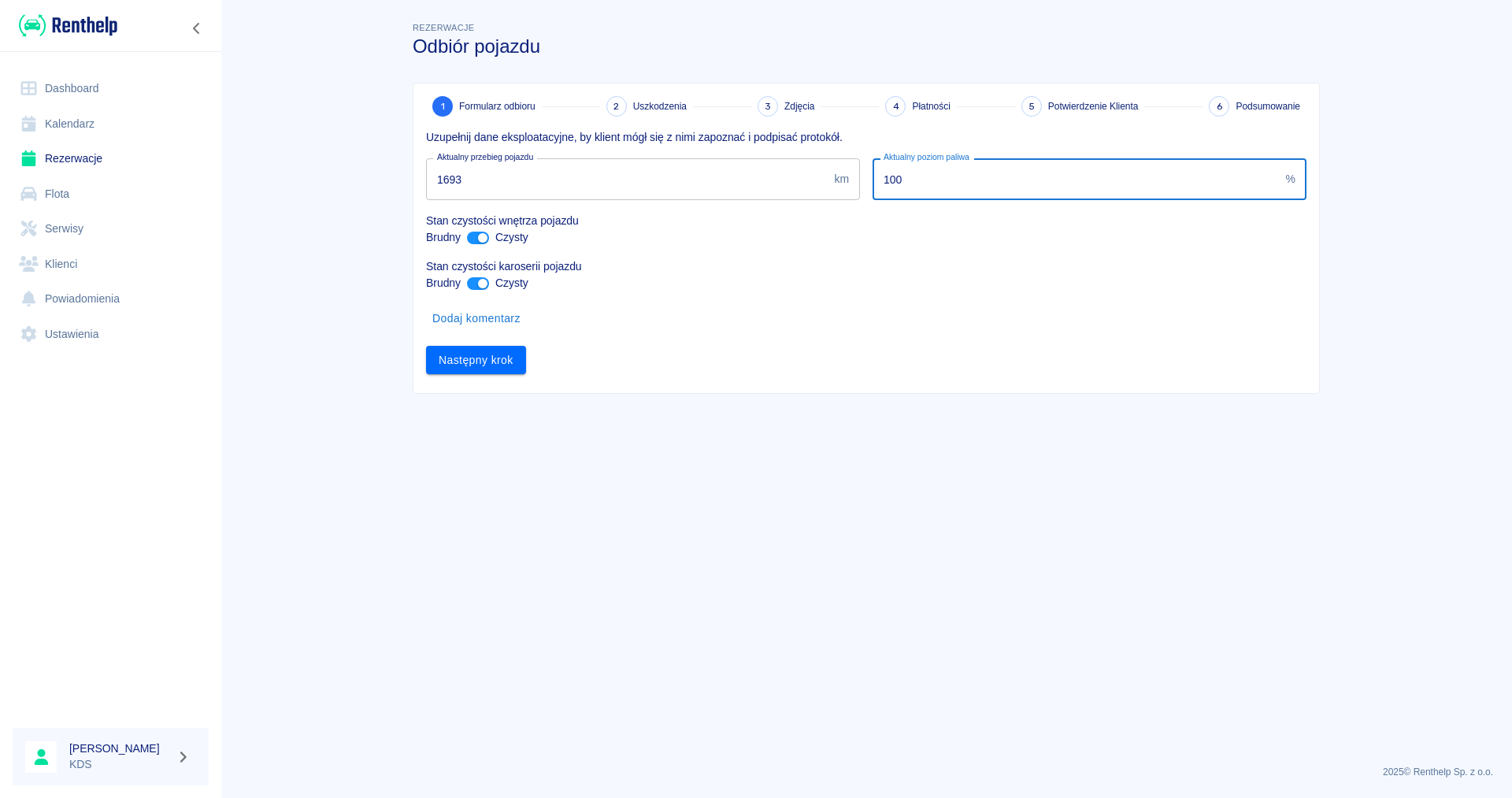
drag, startPoint x: 1167, startPoint y: 175, endPoint x: 745, endPoint y: 164, distance: 422.1
click at [873, 165] on input "100" at bounding box center [1076, 179] width 407 height 42
type input "1"
type input "5"
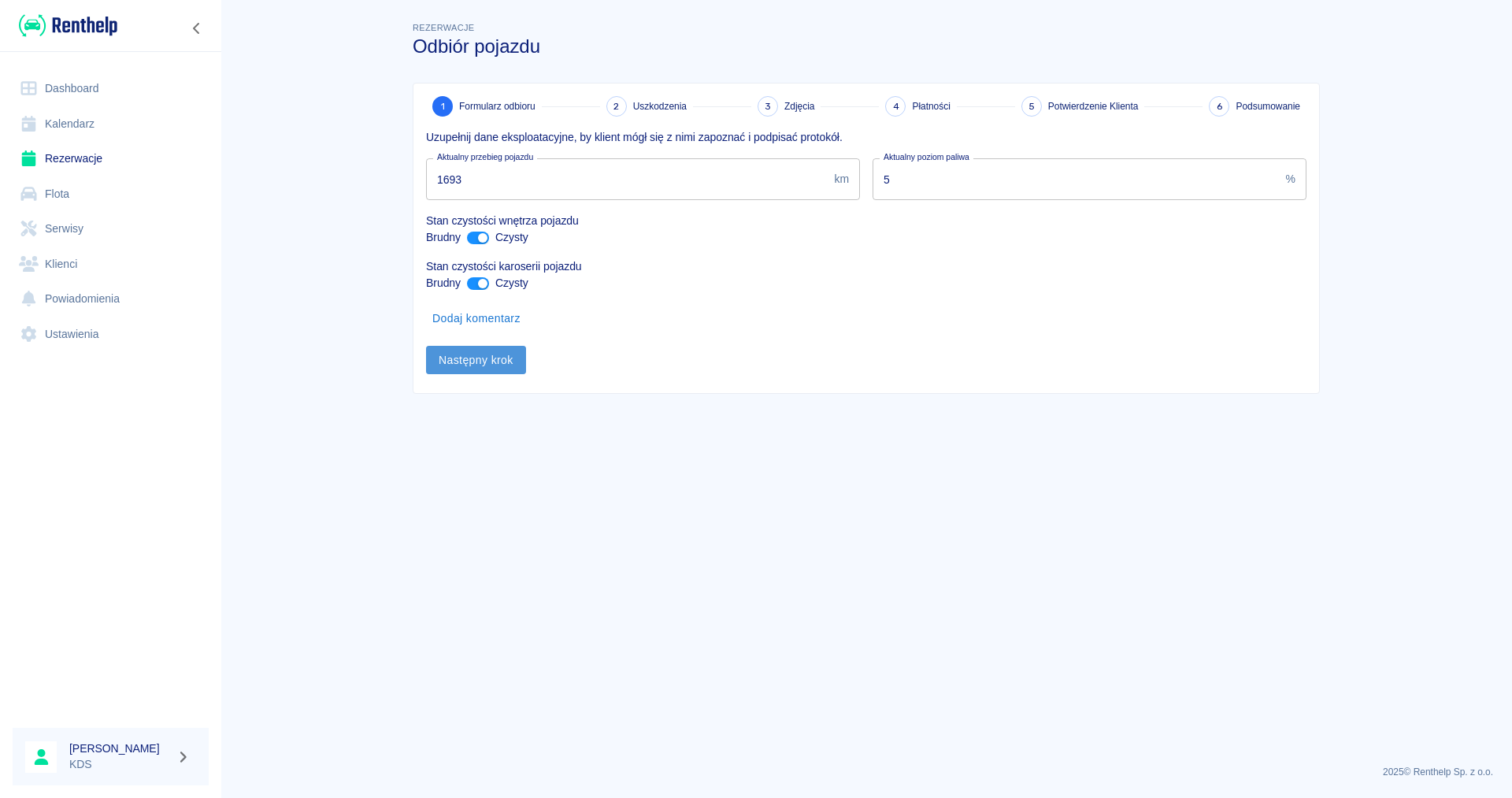
click at [494, 360] on button "Następny krok" at bounding box center [476, 360] width 100 height 29
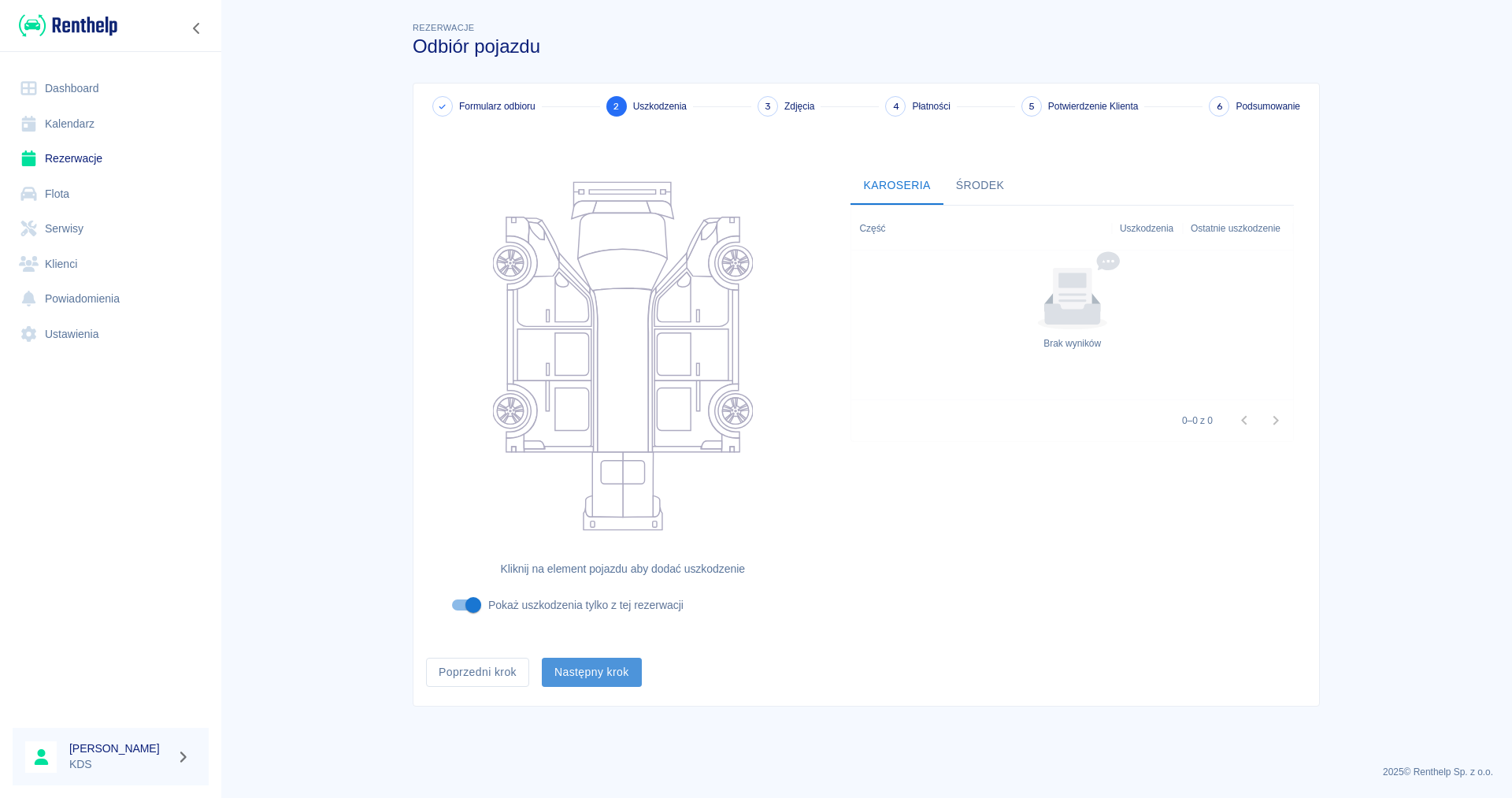
click at [620, 665] on button "Następny krok" at bounding box center [592, 672] width 100 height 29
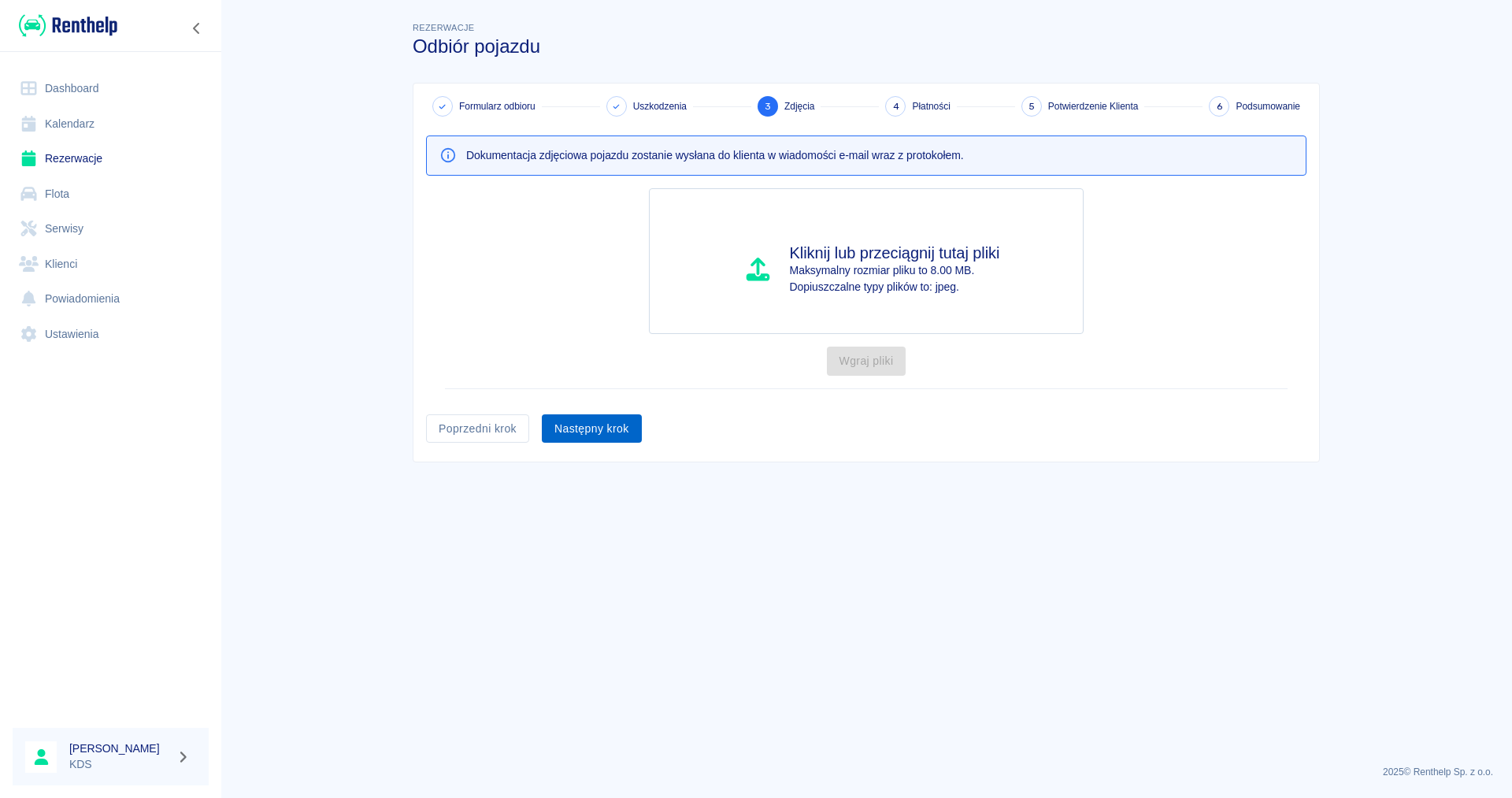
click at [621, 434] on button "Następny krok" at bounding box center [592, 428] width 100 height 29
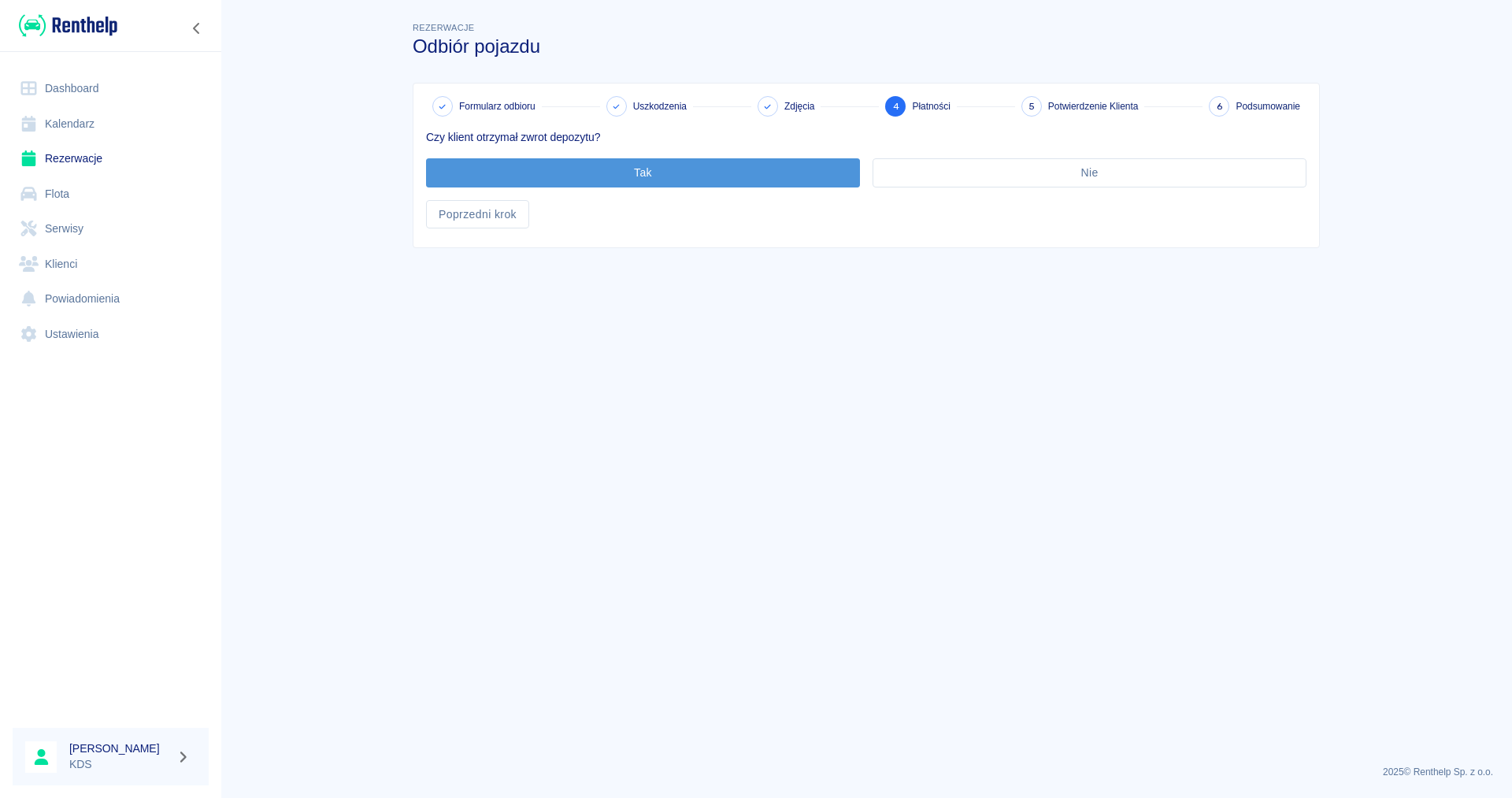
click at [696, 172] on button "Tak" at bounding box center [643, 172] width 434 height 29
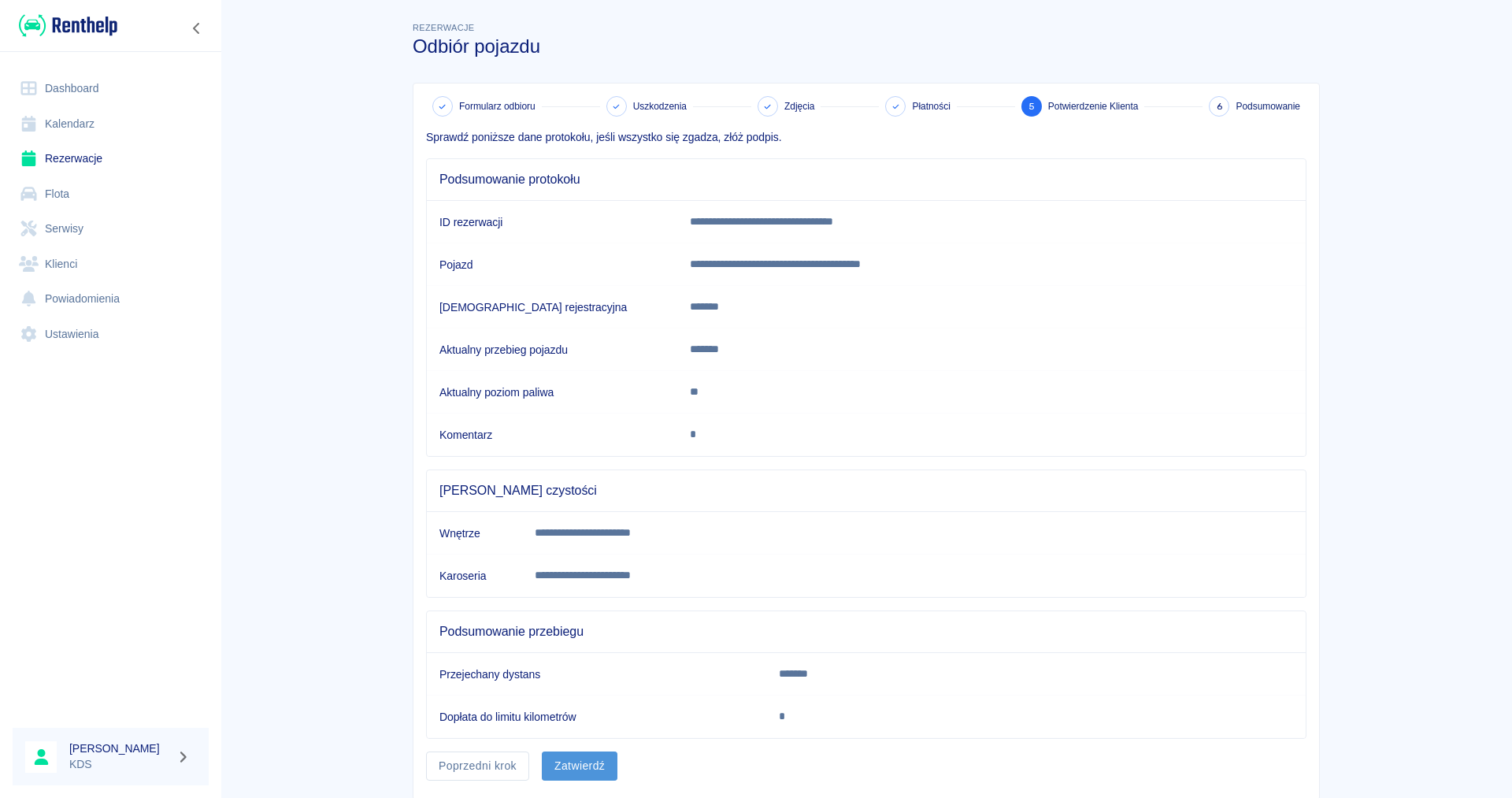
click at [609, 769] on button "Zatwierdź" at bounding box center [580, 766] width 76 height 29
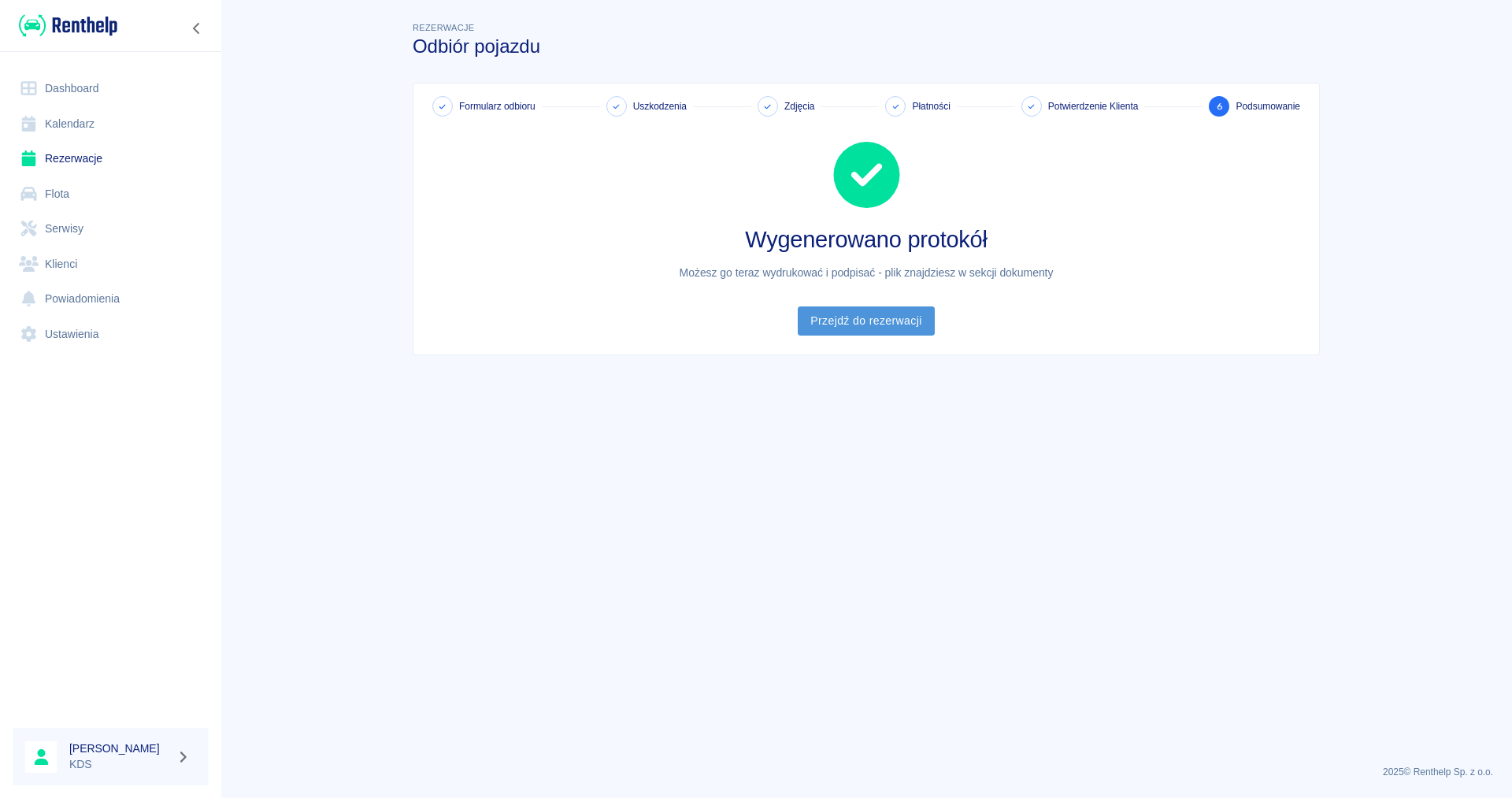
click at [858, 319] on link "Przejdź do rezerwacji" at bounding box center [866, 320] width 136 height 29
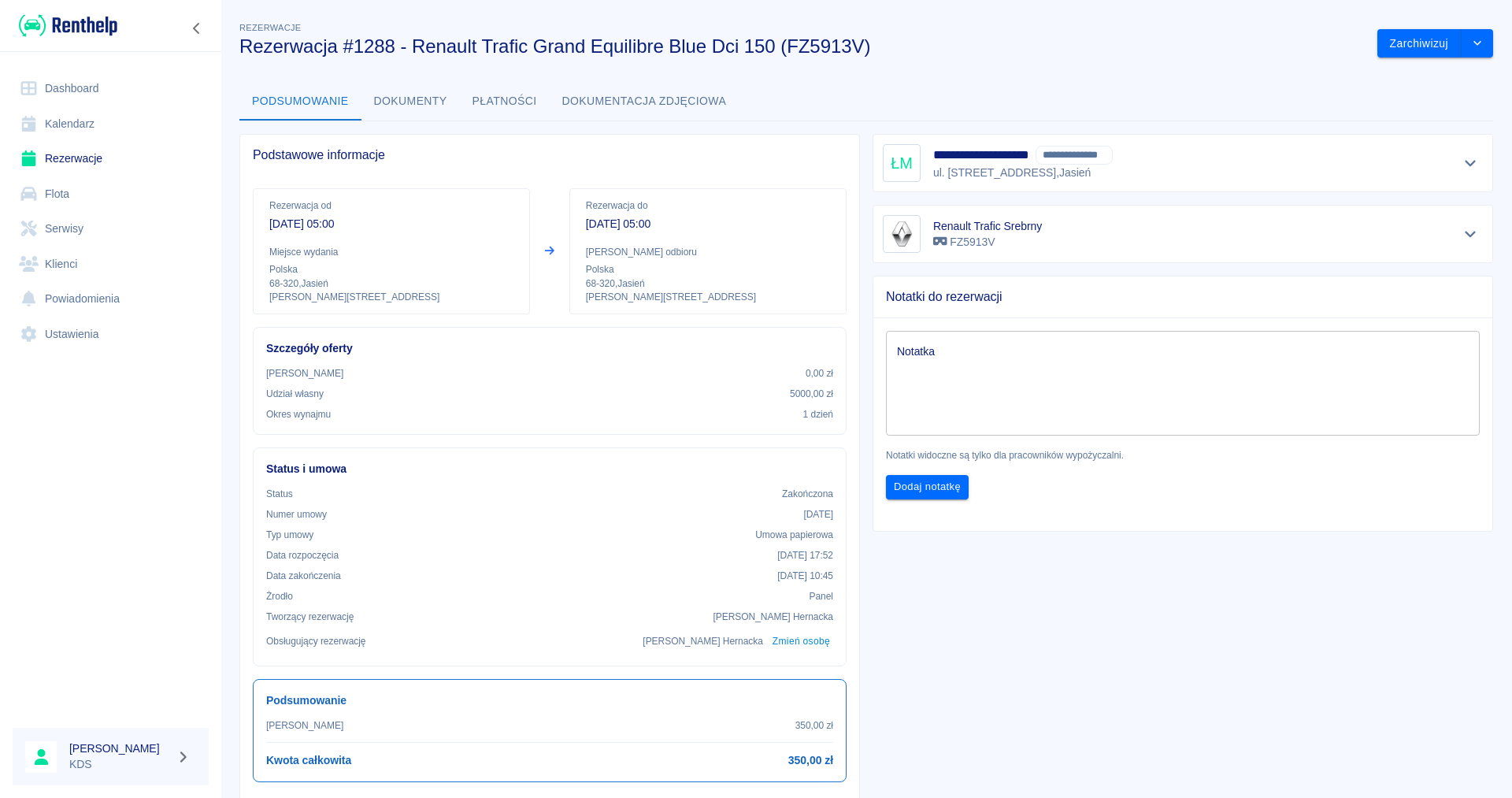
click at [81, 113] on link "Kalendarz" at bounding box center [110, 124] width 196 height 35
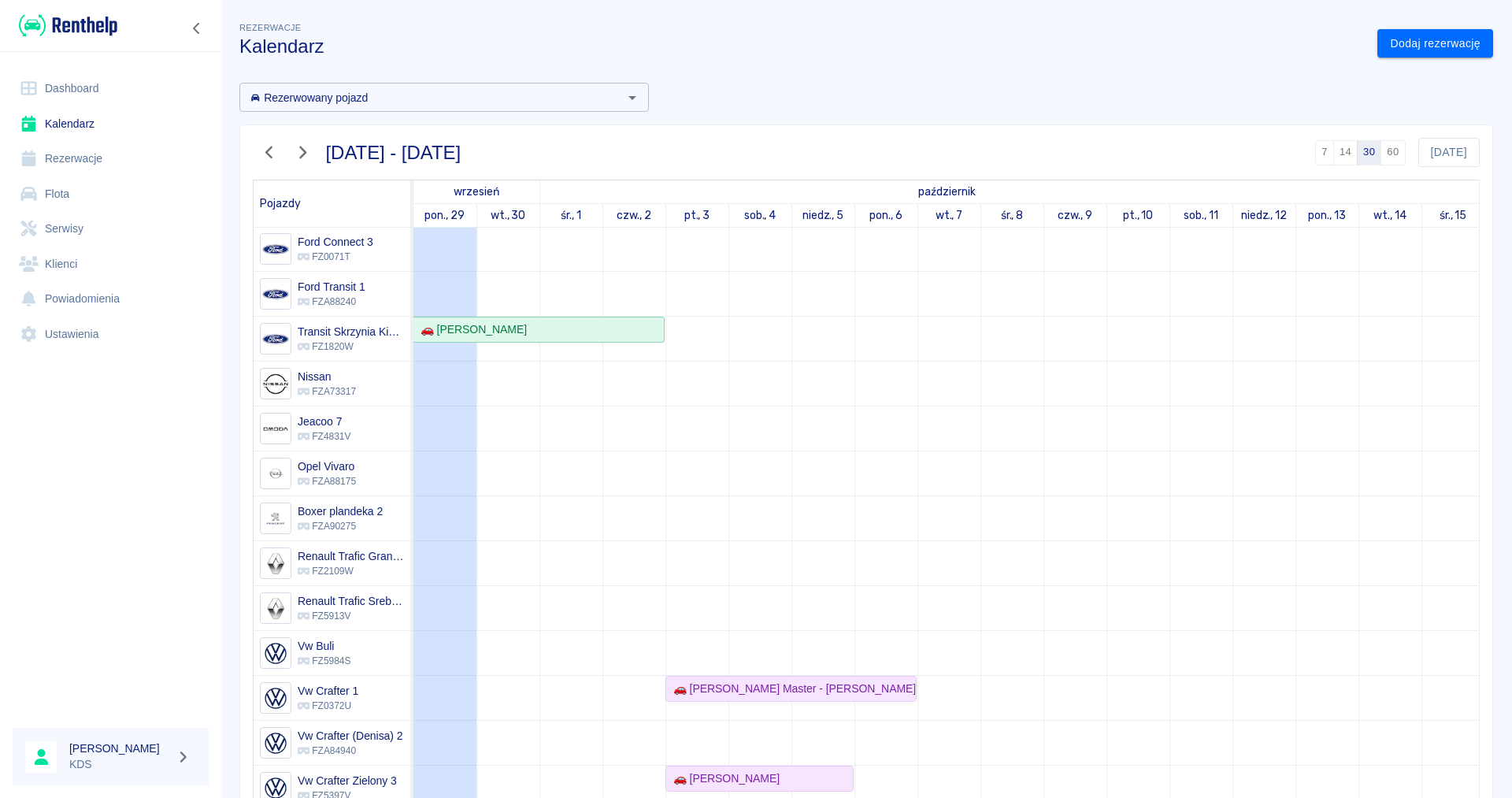
scroll to position [78, 0]
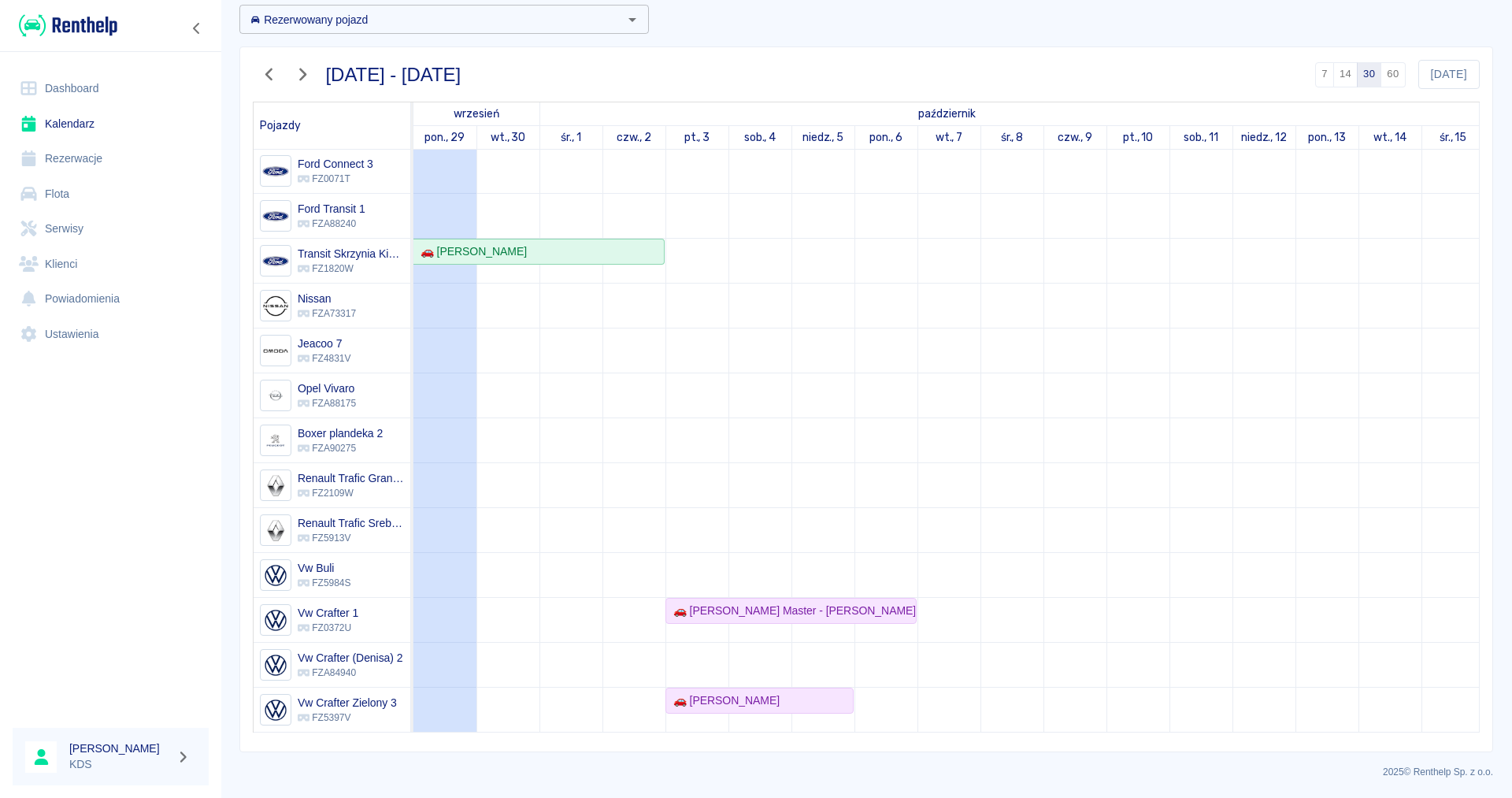
click at [276, 69] on icon "button" at bounding box center [269, 74] width 20 height 17
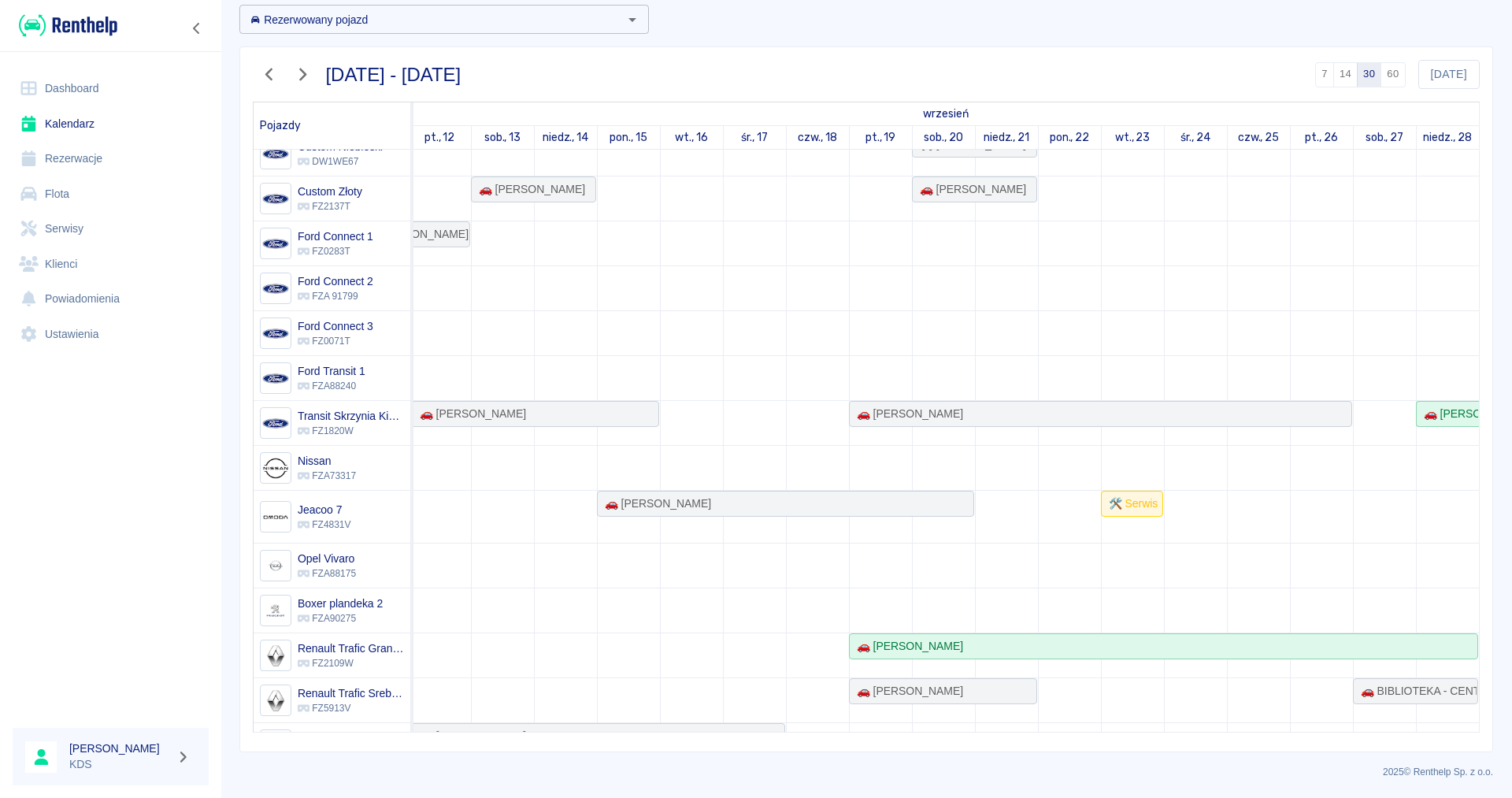
scroll to position [0, 824]
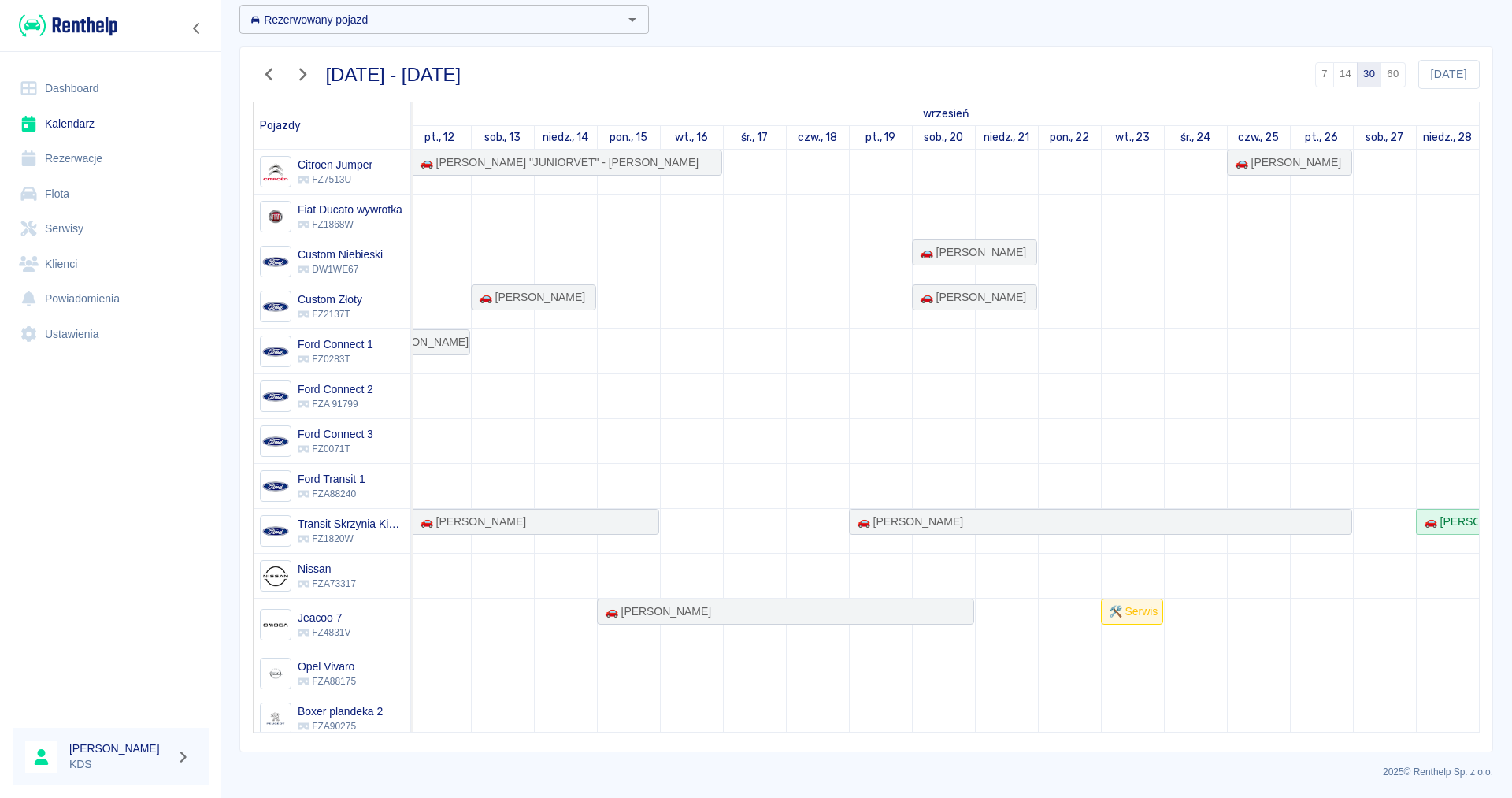
click at [310, 72] on icon "button" at bounding box center [302, 74] width 20 height 17
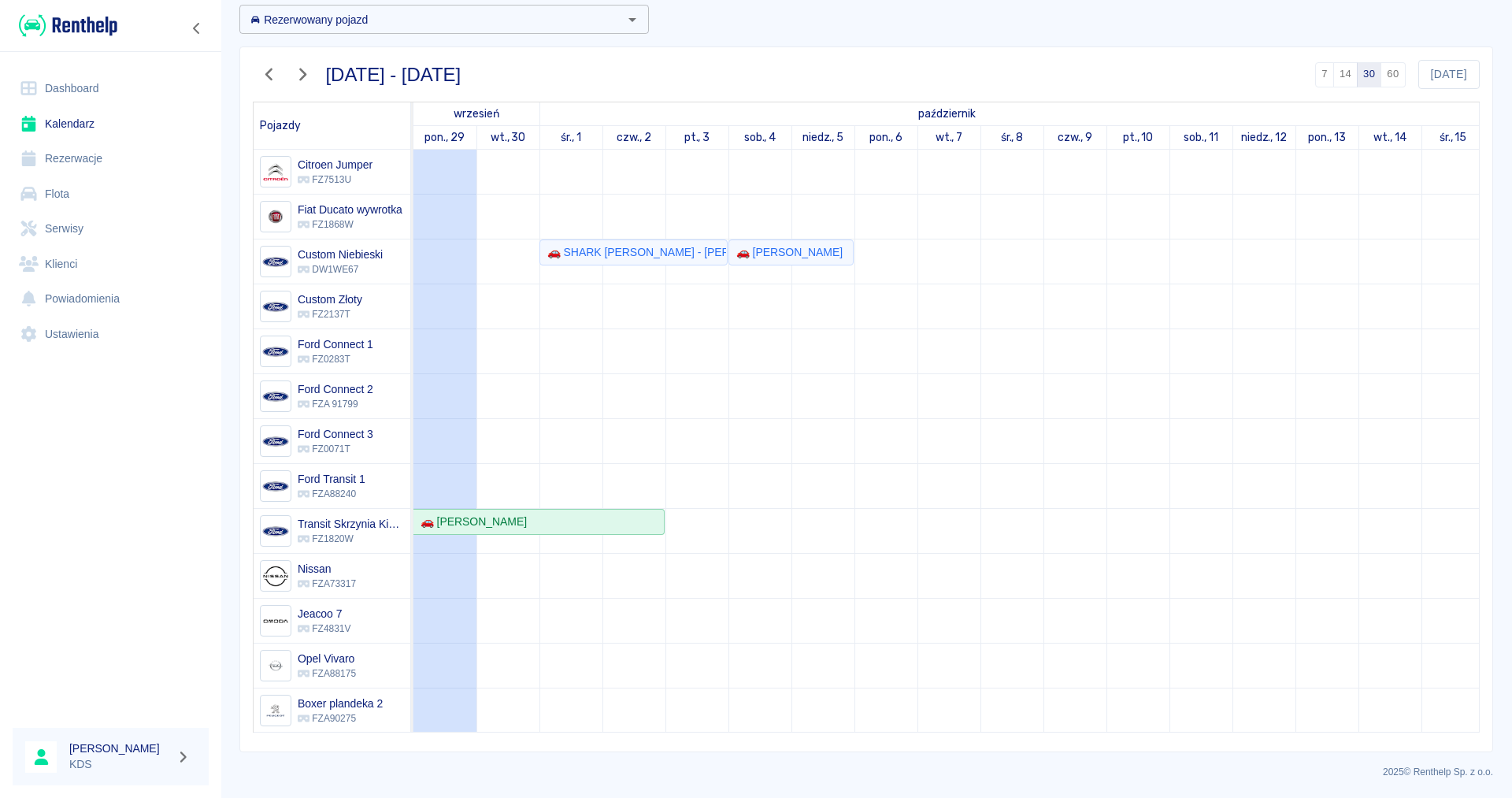
scroll to position [0, 0]
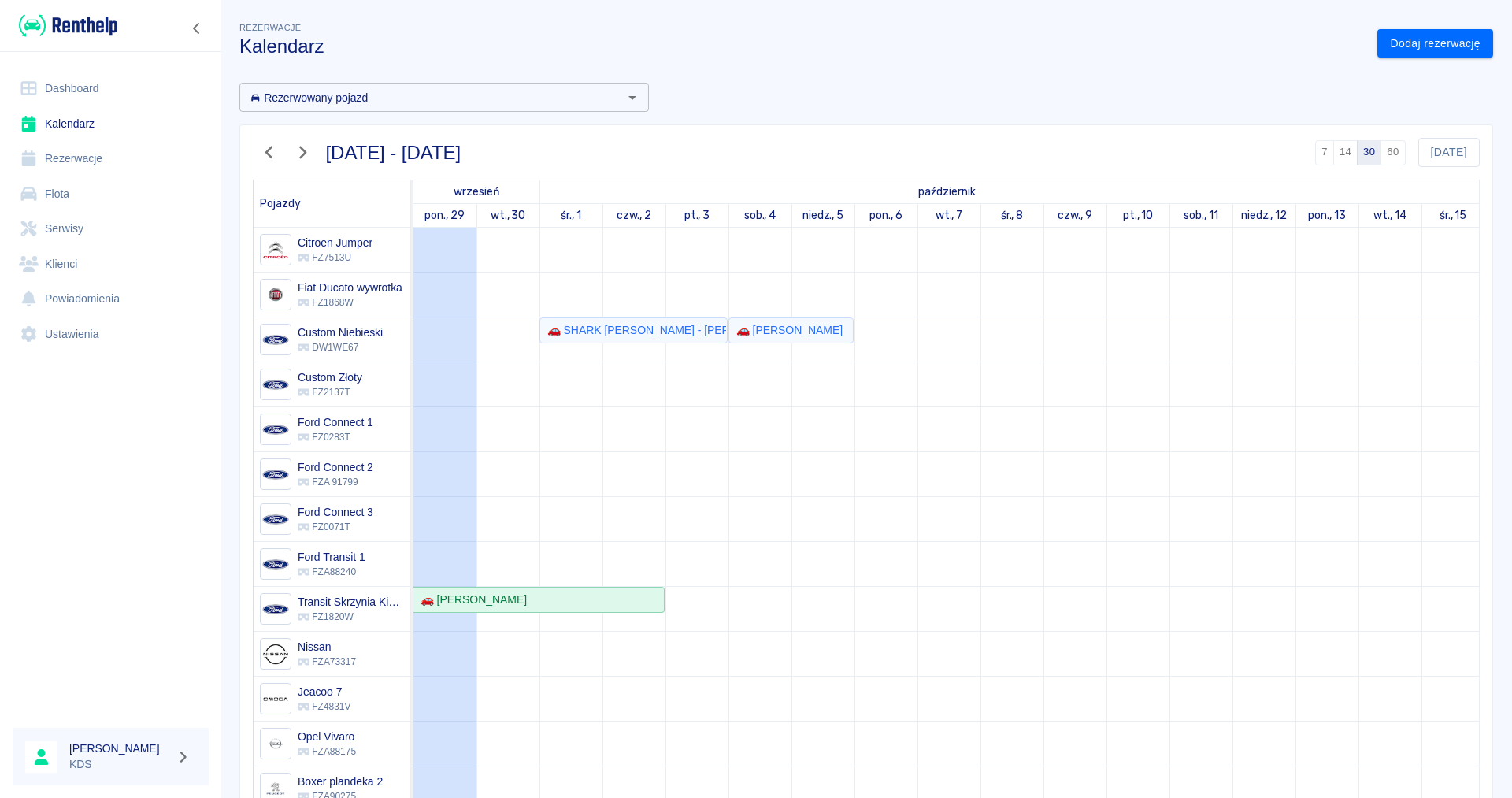
click at [46, 88] on link "Dashboard" at bounding box center [110, 89] width 196 height 35
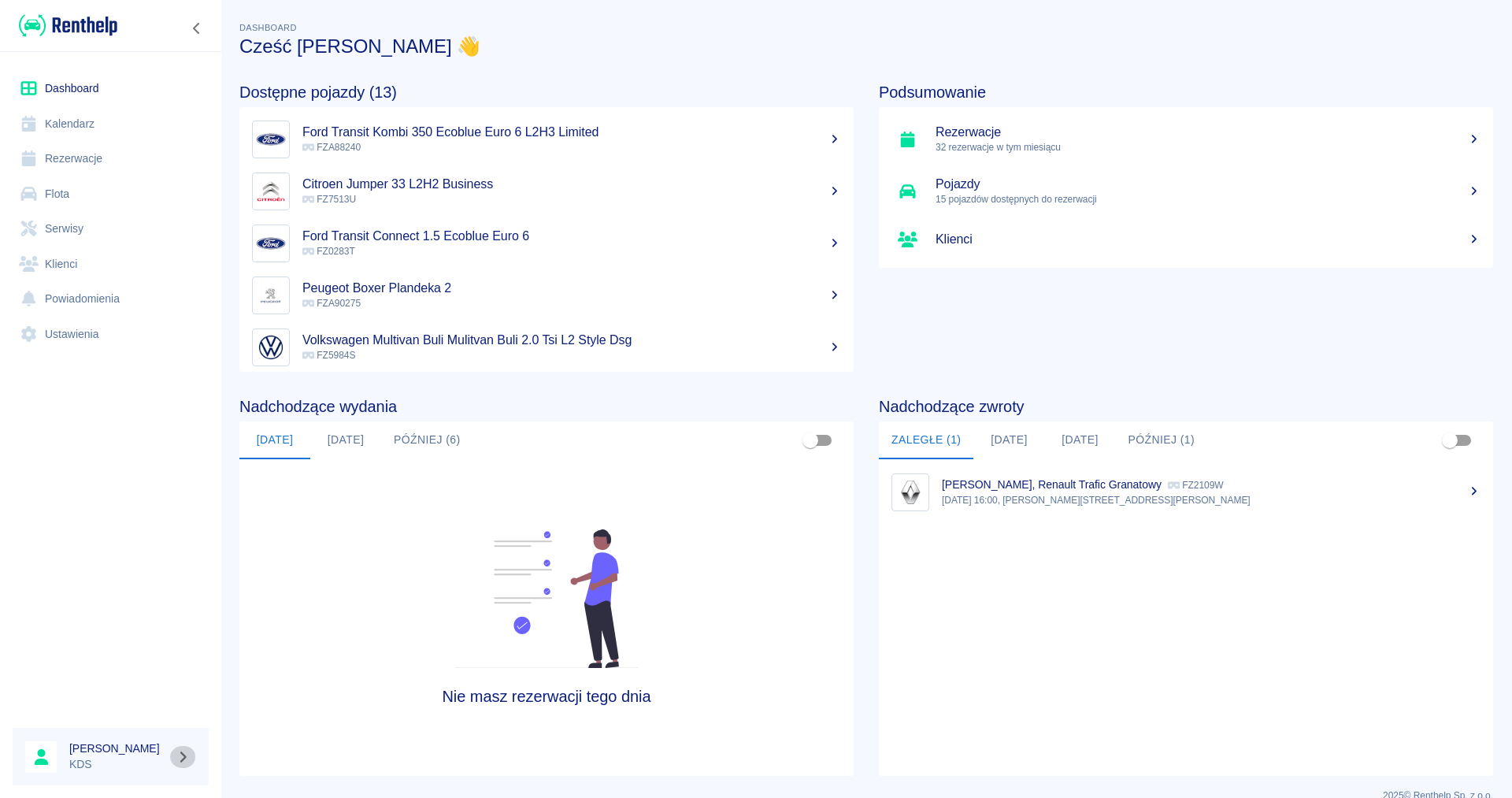
click at [182, 757] on icon "button" at bounding box center [183, 757] width 18 height 14
click at [256, 766] on li "Wyloguj się" at bounding box center [236, 757] width 81 height 26
